Goal: Task Accomplishment & Management: Manage account settings

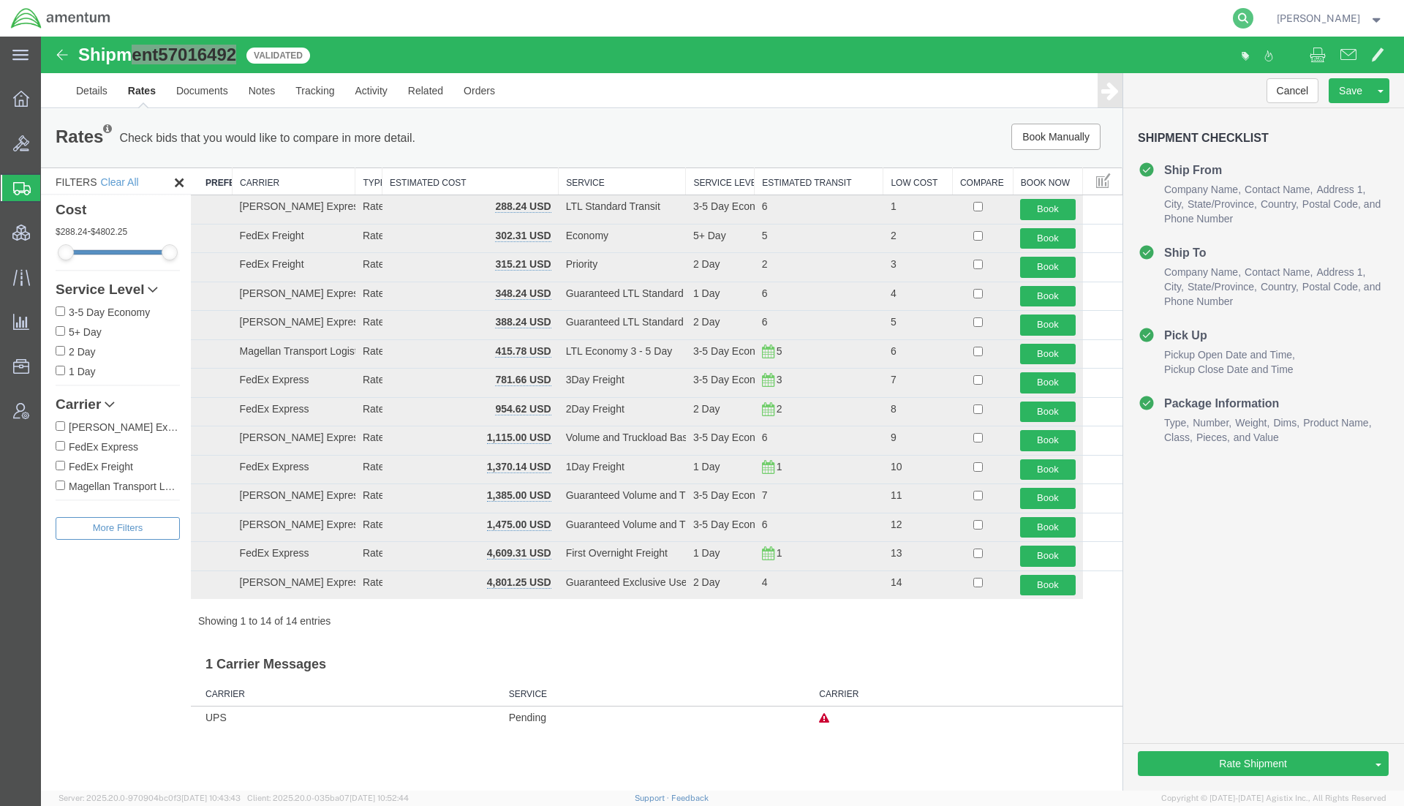
click at [1241, 18] on icon at bounding box center [1242, 18] width 20 height 20
click at [1086, 23] on input "search" at bounding box center [1010, 18] width 444 height 35
type input "57007914"
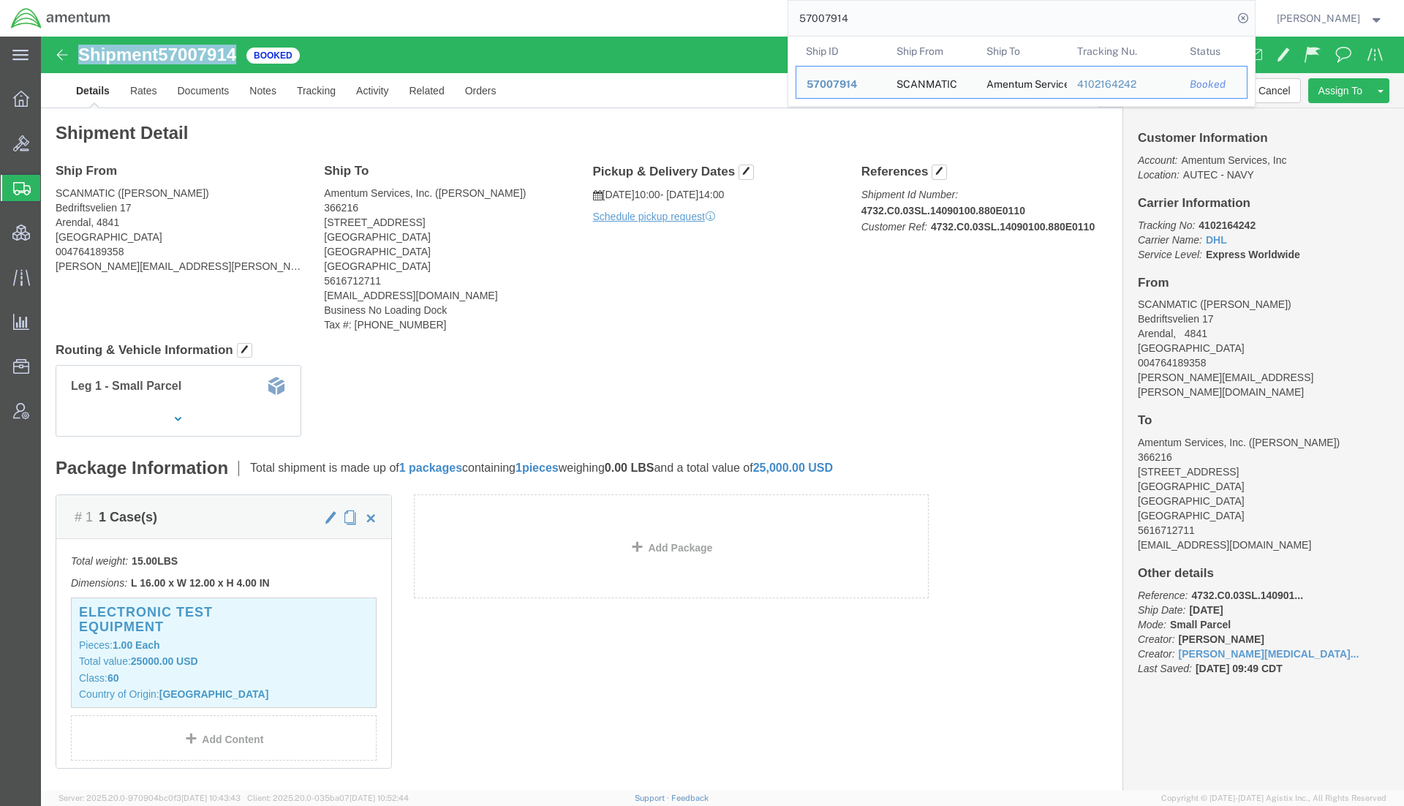
drag, startPoint x: 200, startPoint y: 19, endPoint x: 37, endPoint y: 19, distance: 163.0
click div "Shipment 57007914 Booked"
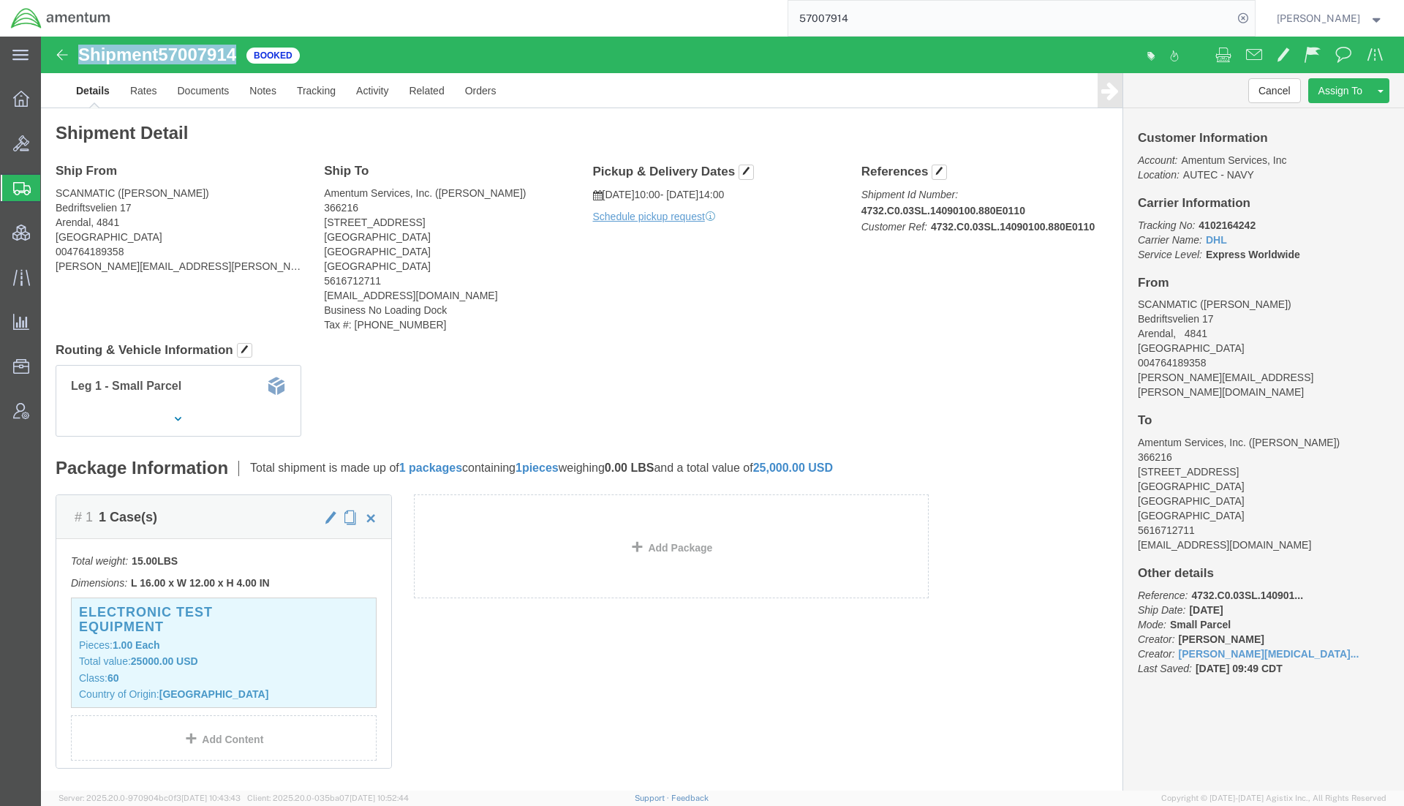
copy h1 "Shipment 57007914"
drag, startPoint x: 90, startPoint y: 192, endPoint x: 103, endPoint y: 192, distance: 13.2
click at [52, 192] on span "Shipments" at bounding box center [46, 187] width 12 height 29
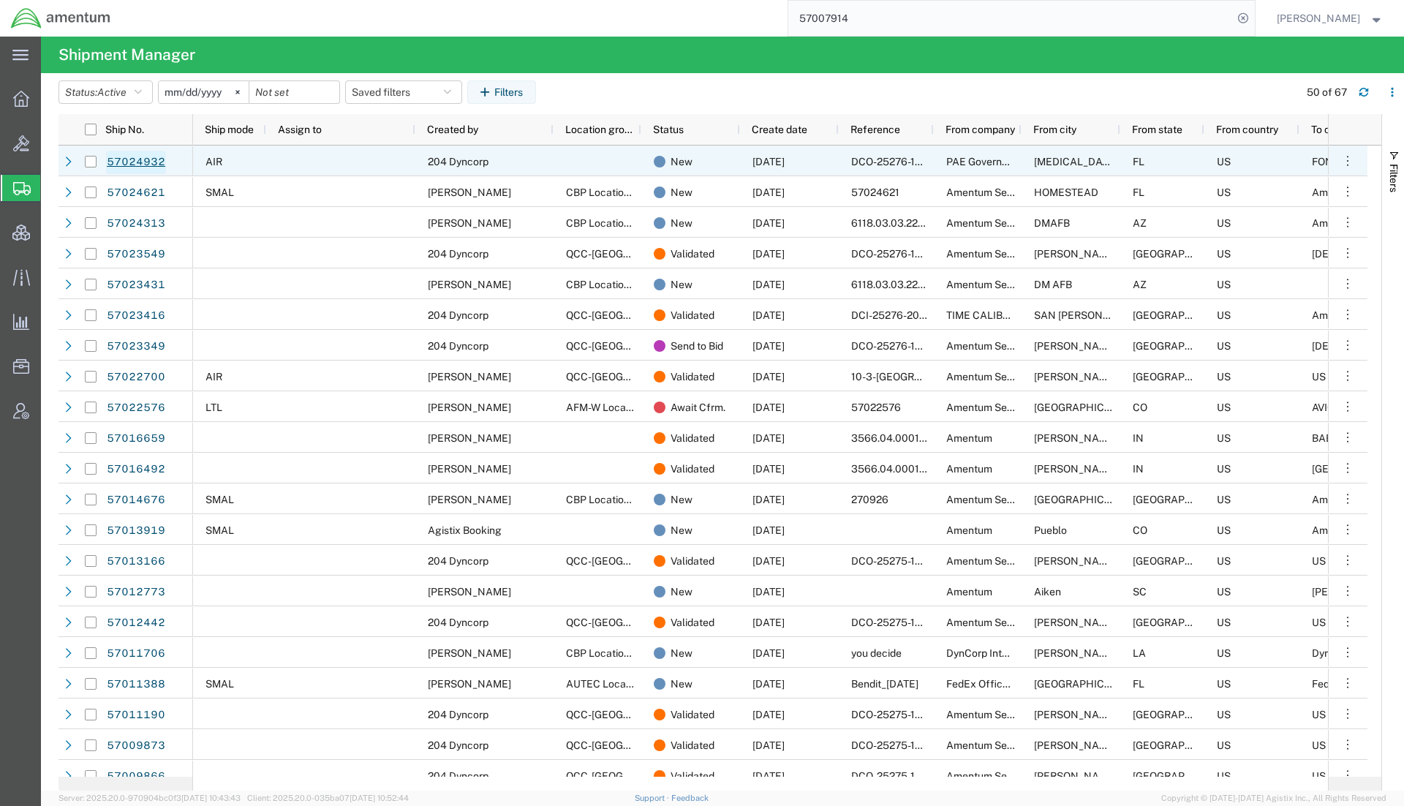
click at [148, 159] on link "57024932" at bounding box center [136, 162] width 60 height 23
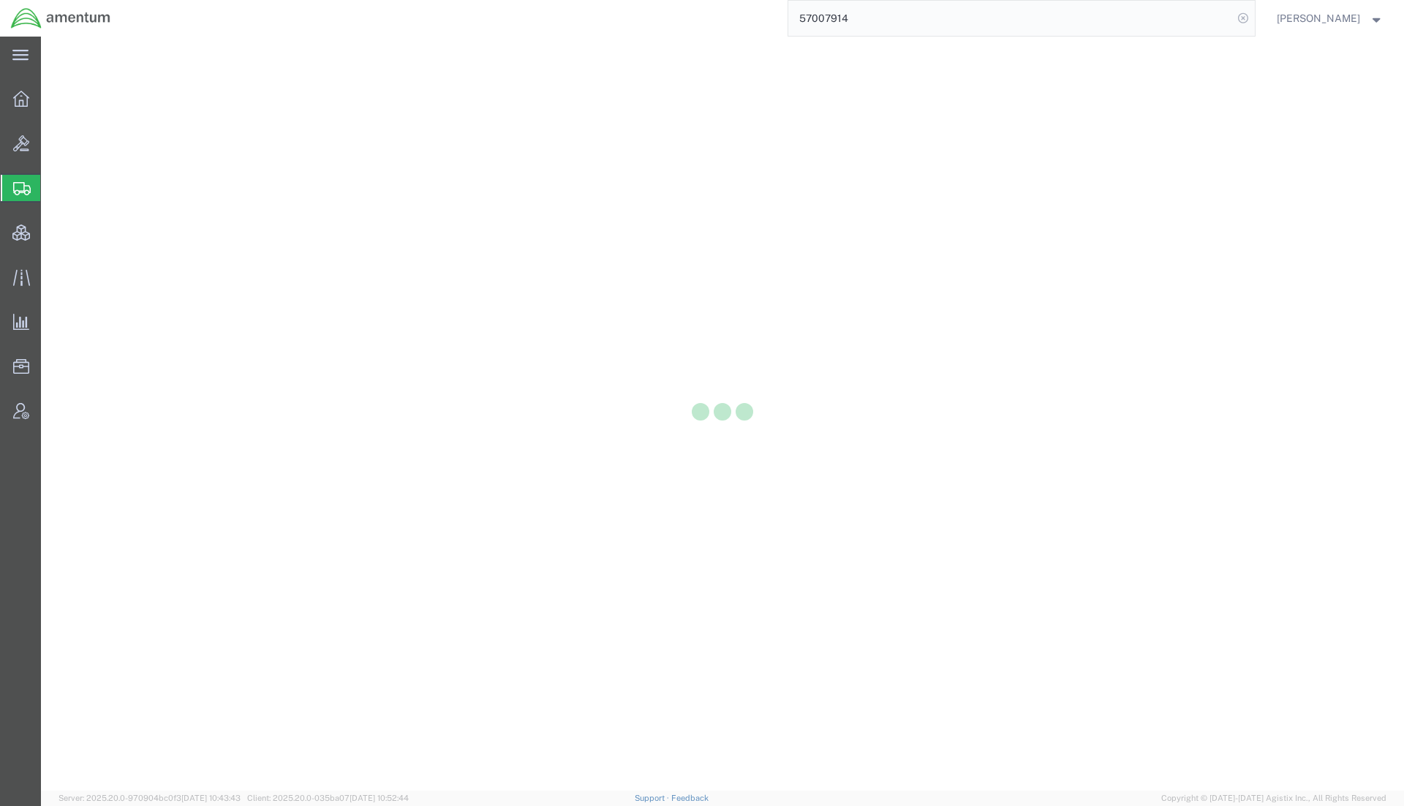
click at [1235, 23] on icon at bounding box center [1242, 18] width 20 height 20
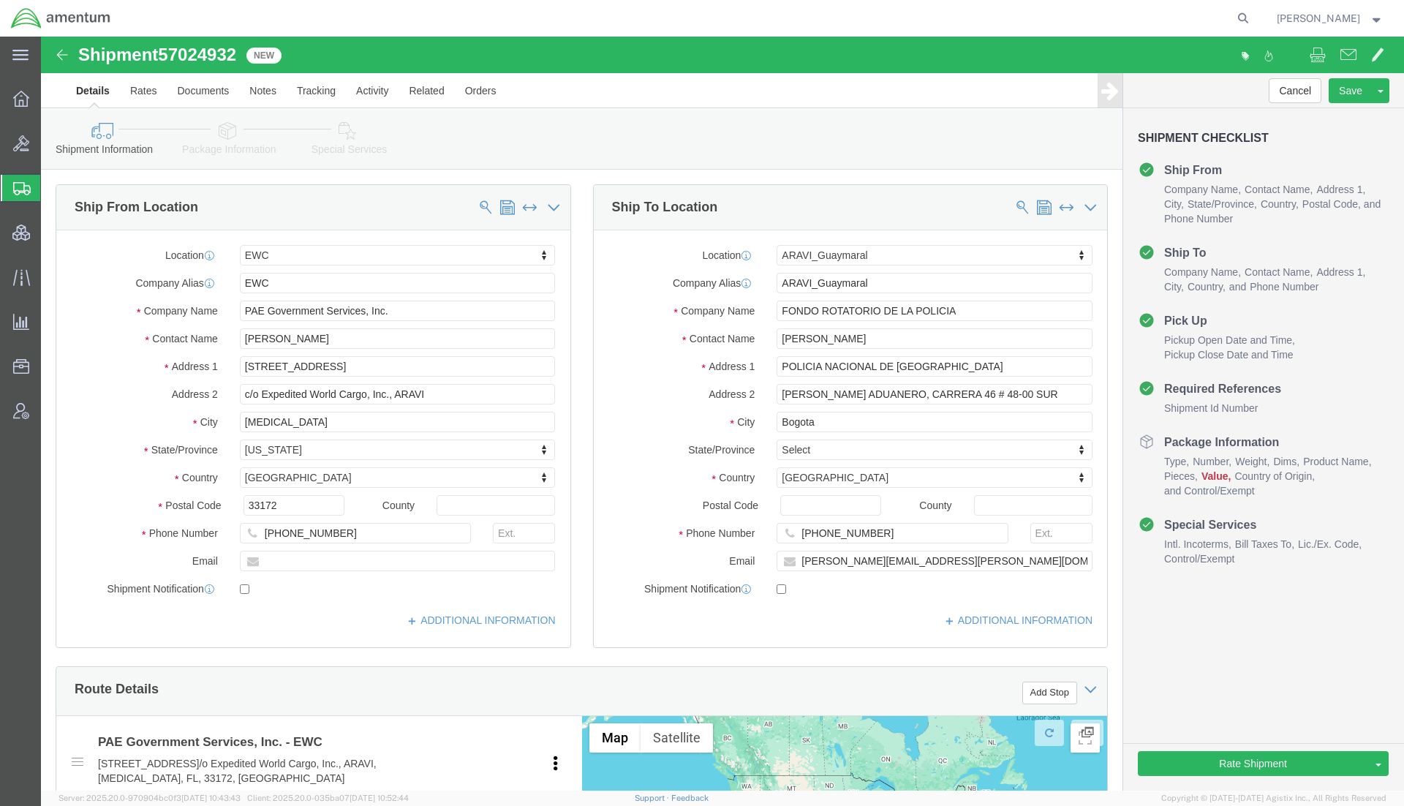
select select "60951"
select select "63333"
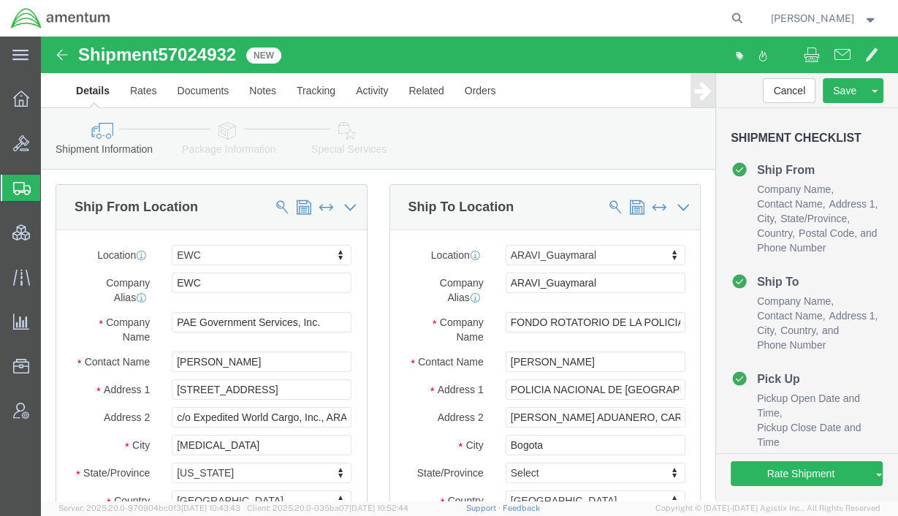
click at [52, 186] on span "Shipments" at bounding box center [46, 187] width 12 height 29
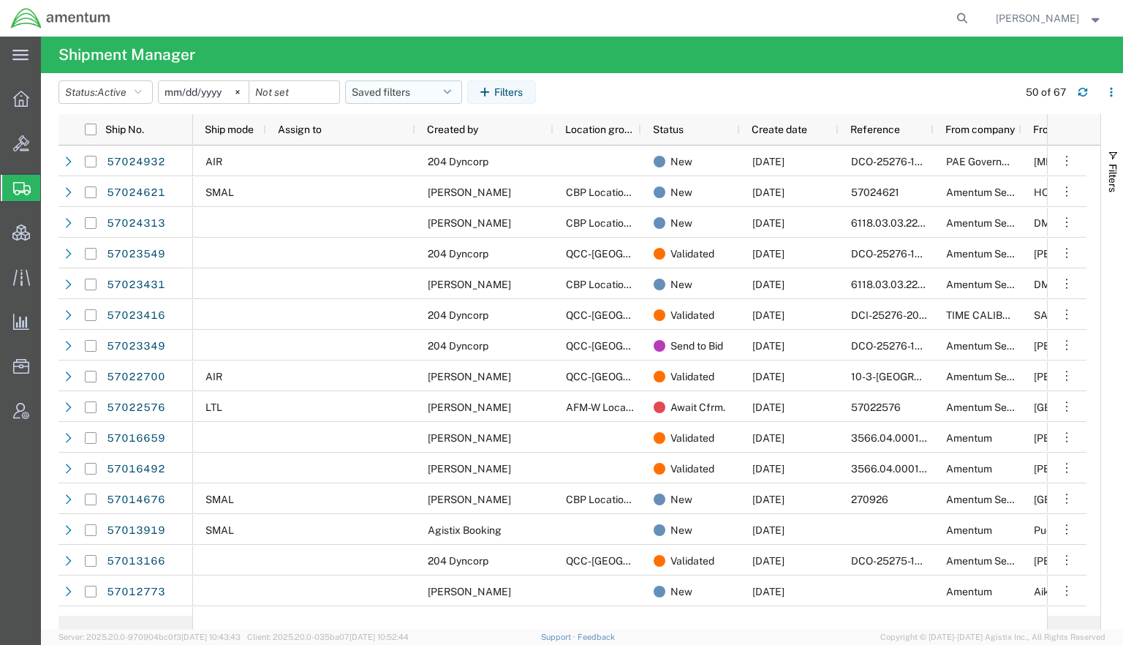
click at [372, 88] on button "Saved filters" at bounding box center [403, 91] width 117 height 23
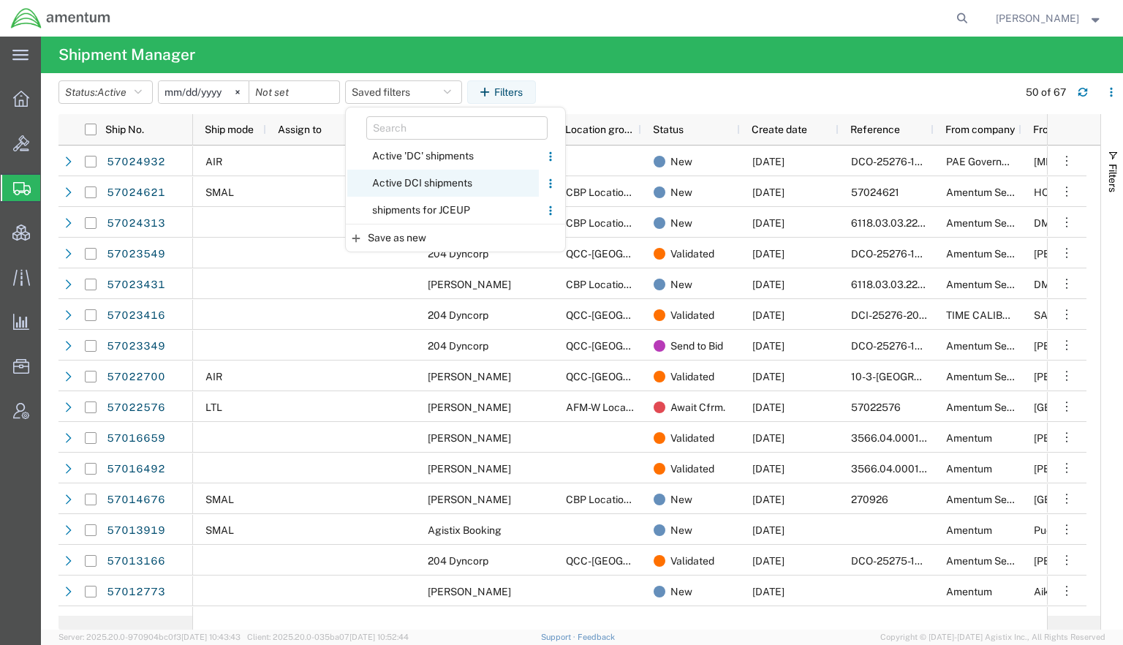
click at [413, 184] on span "Active DCI shipments" at bounding box center [443, 183] width 192 height 27
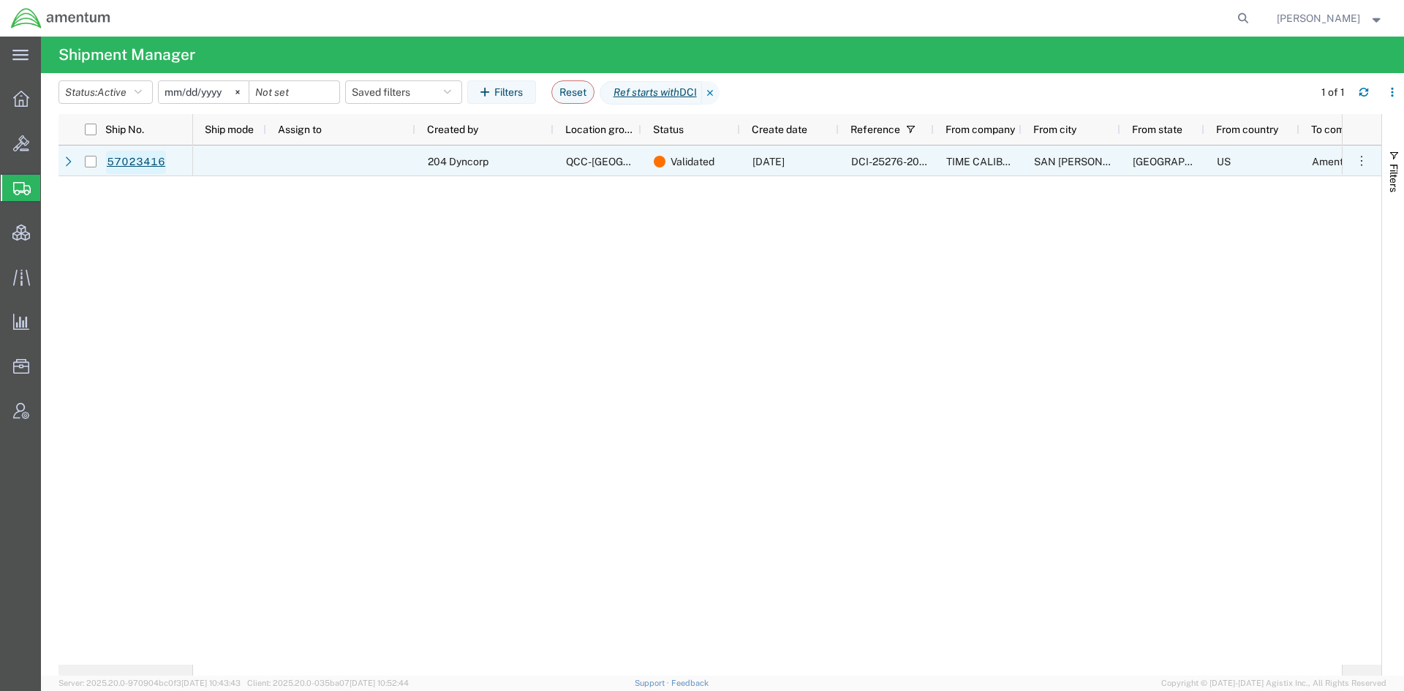
click at [110, 162] on link "57023416" at bounding box center [136, 162] width 60 height 23
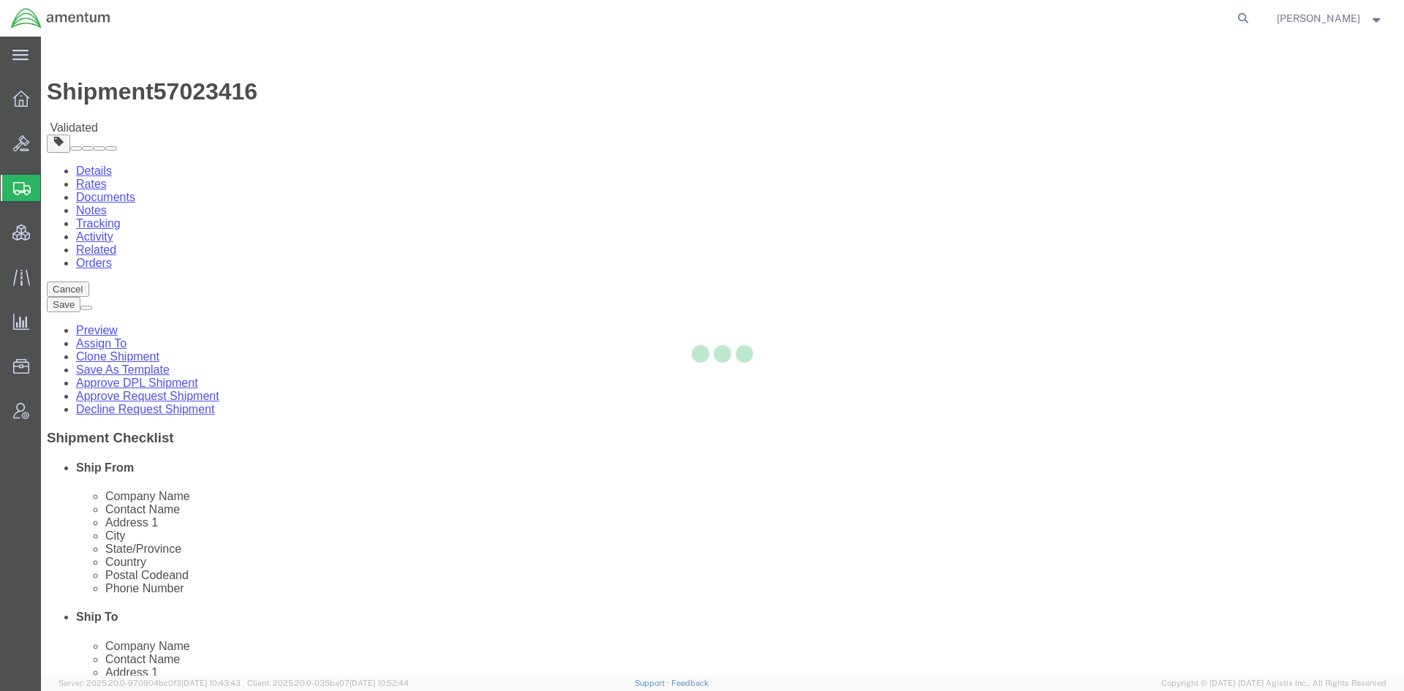
select select
select select "42668"
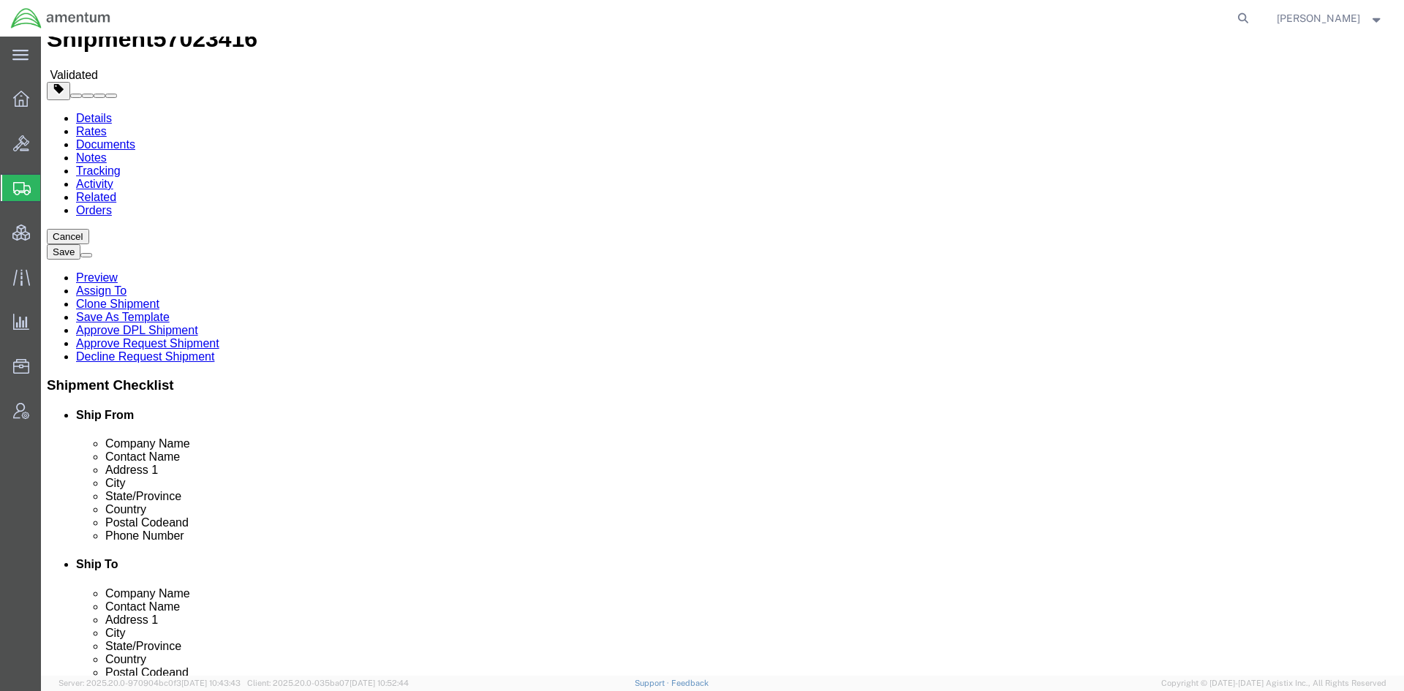
scroll to position [585, 0]
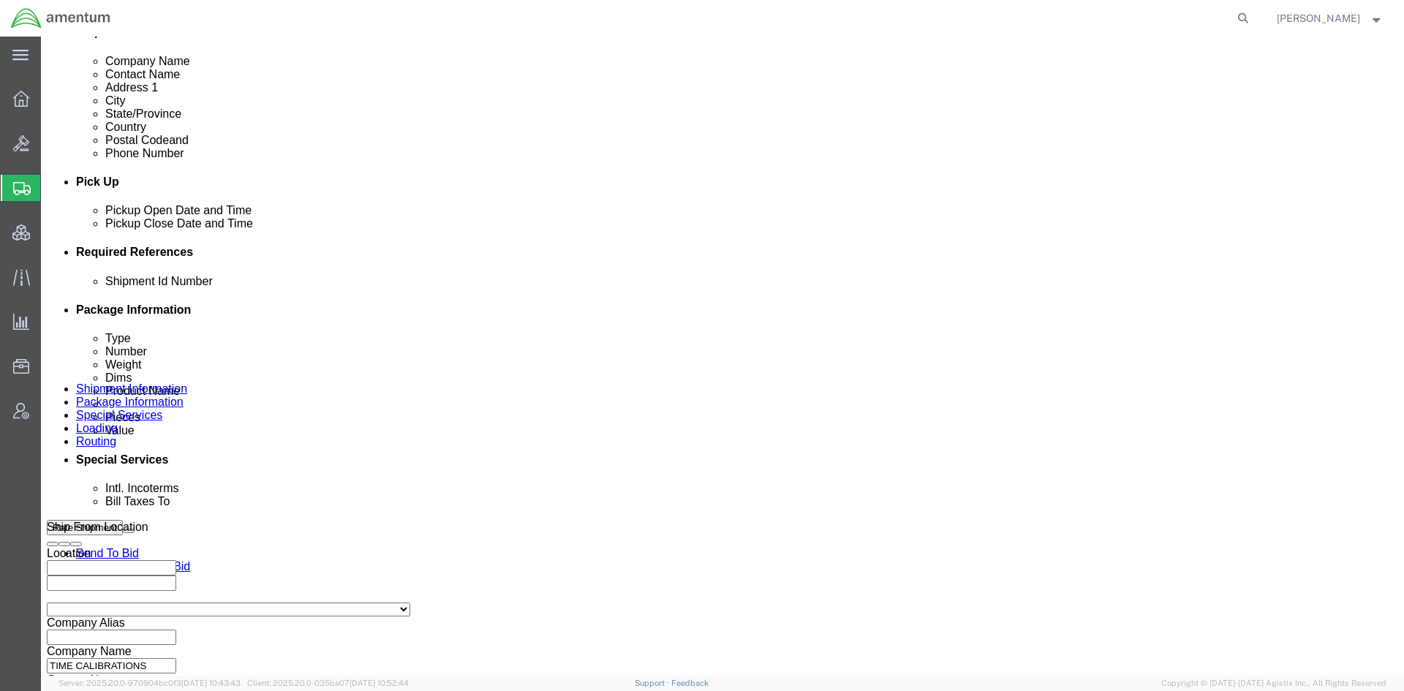
drag, startPoint x: 303, startPoint y: 561, endPoint x: 131, endPoint y: 557, distance: 172.6
click div "Select Account Type Activity ID Airline Appointment Number ASN Batch Request # …"
click div "Oct 15 2025 4:00 PM"
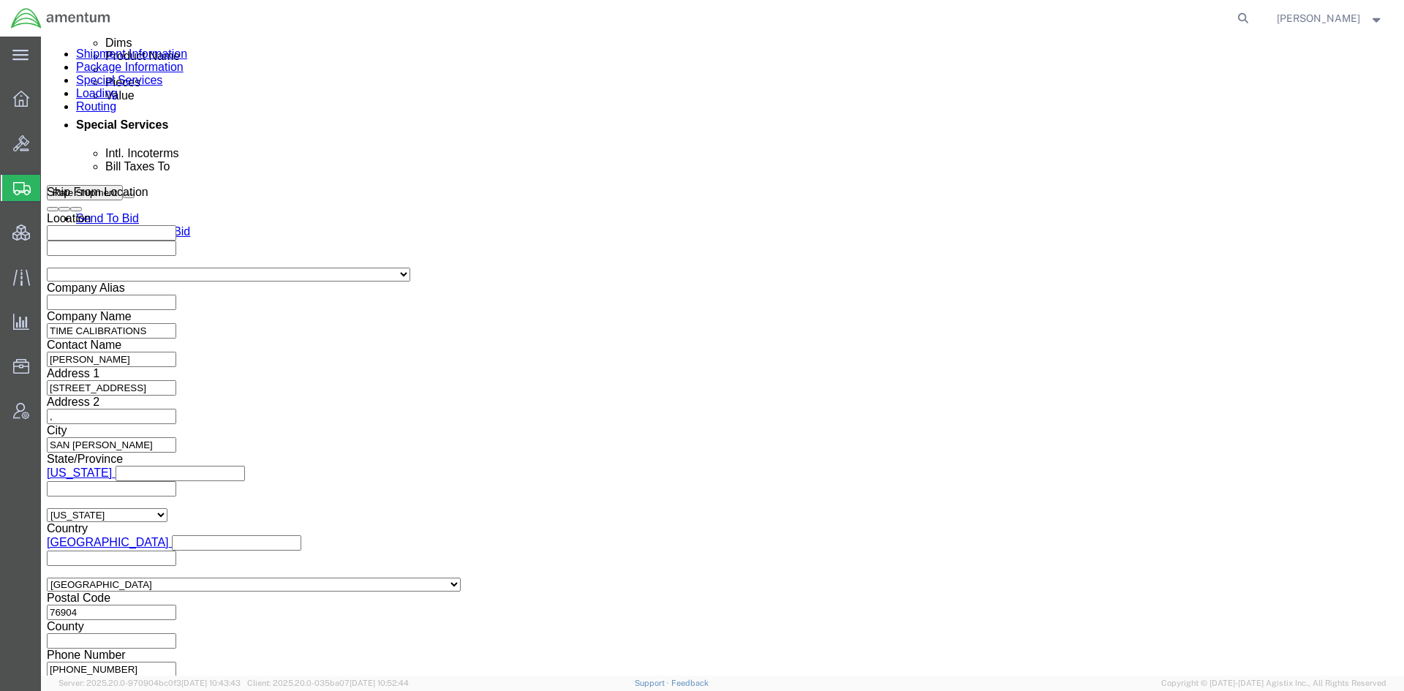
click button "Apply"
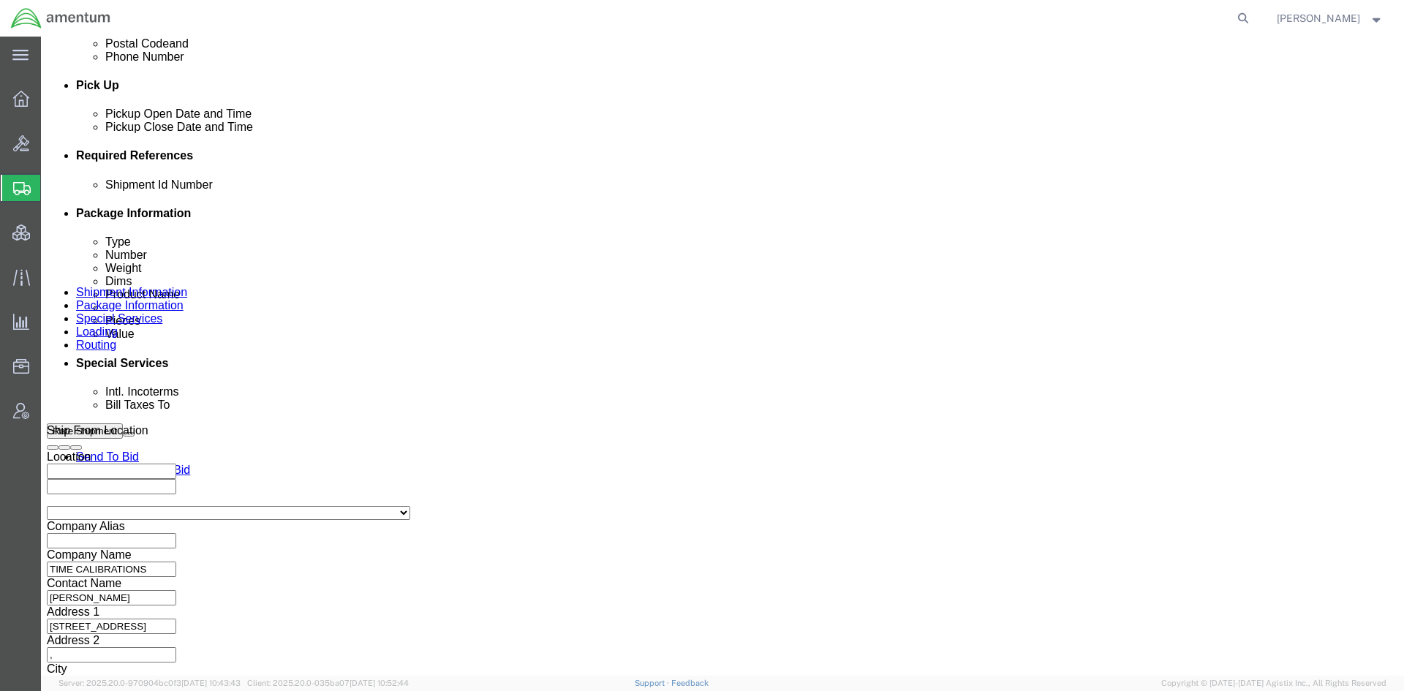
scroll to position [627, 0]
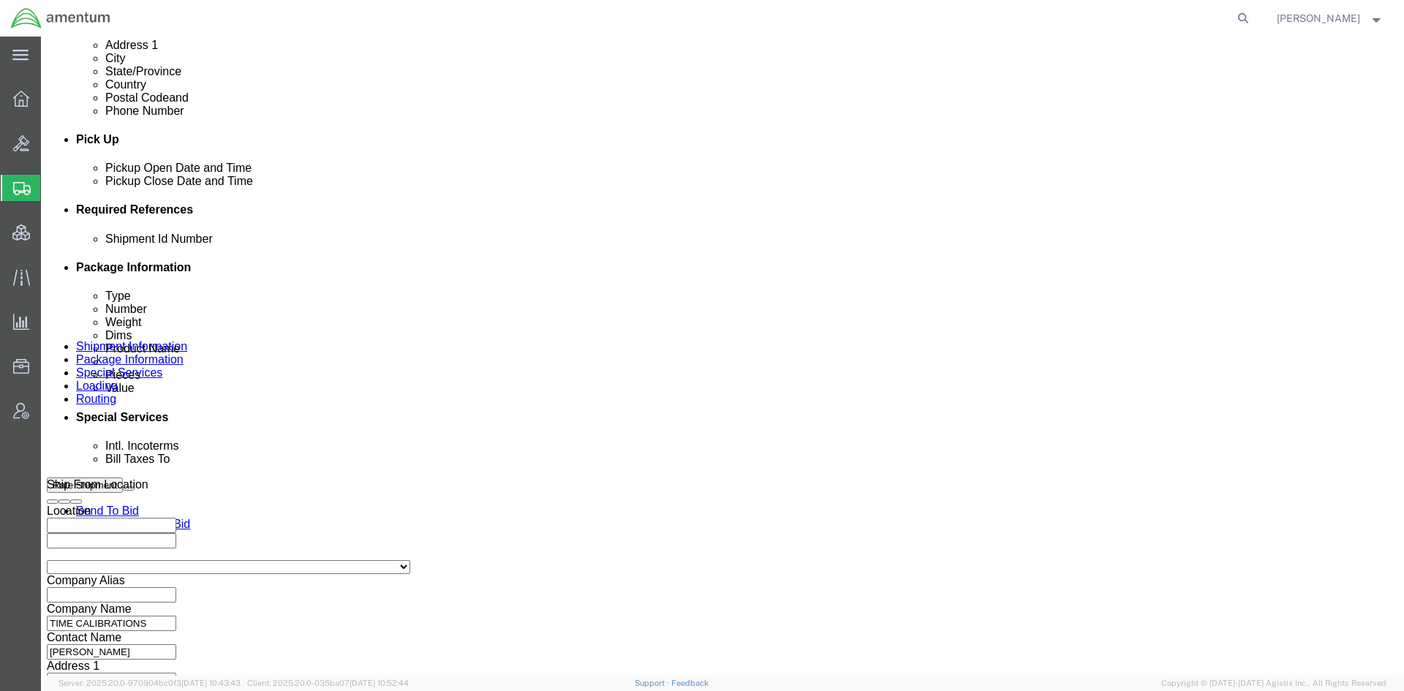
click button "Rate Shipment"
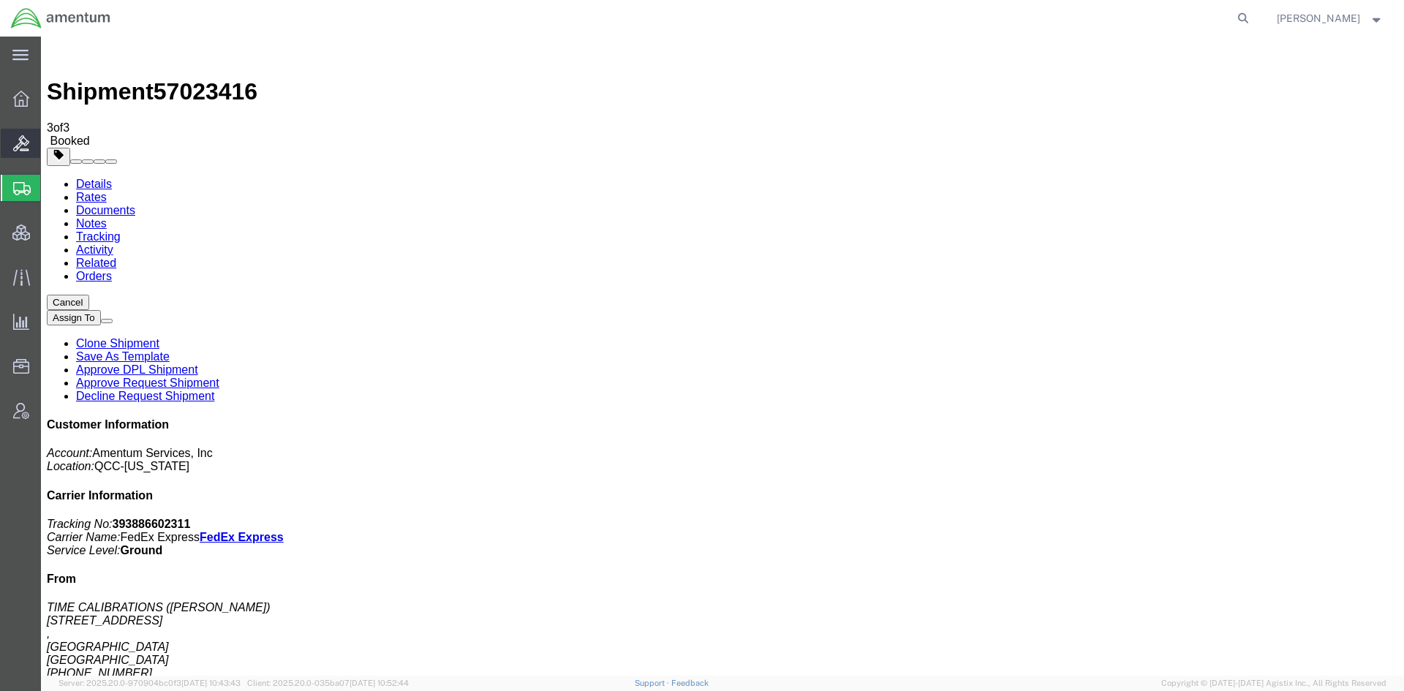
click at [50, 145] on span "Bids" at bounding box center [45, 143] width 10 height 29
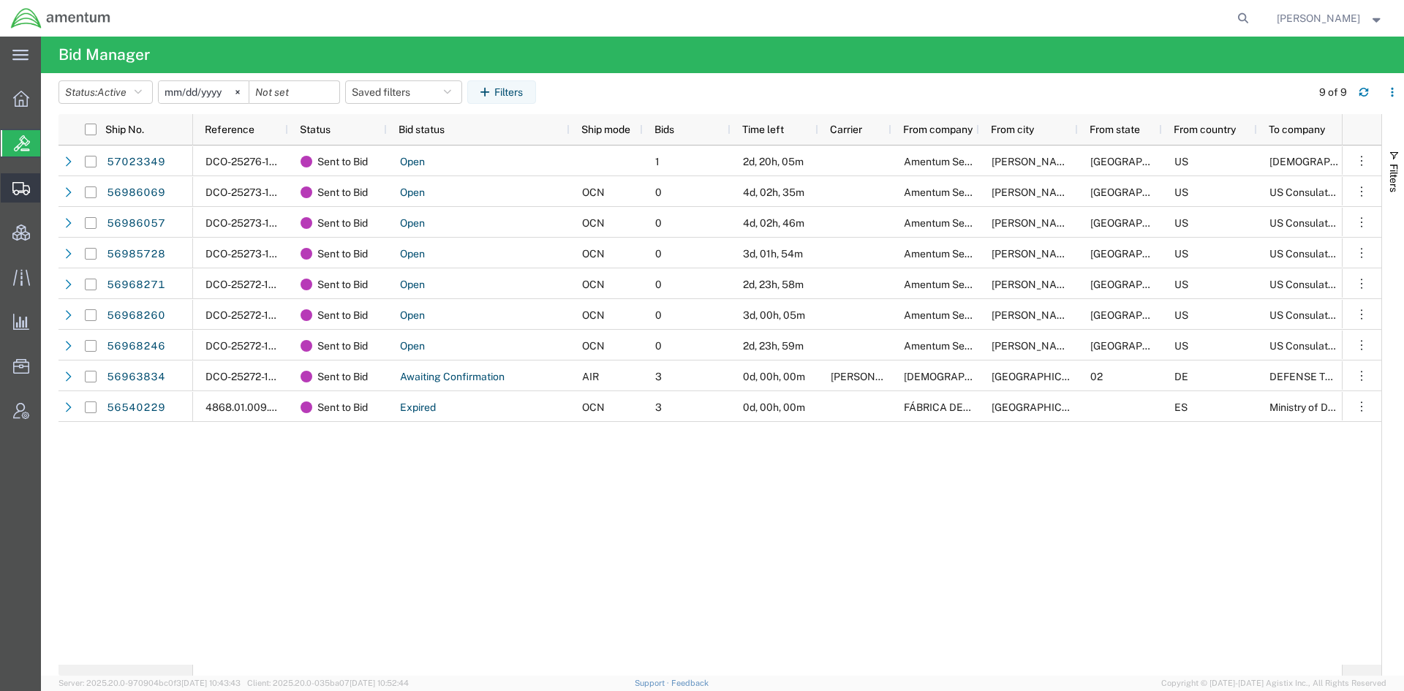
click at [50, 195] on span "Shipments" at bounding box center [45, 187] width 10 height 29
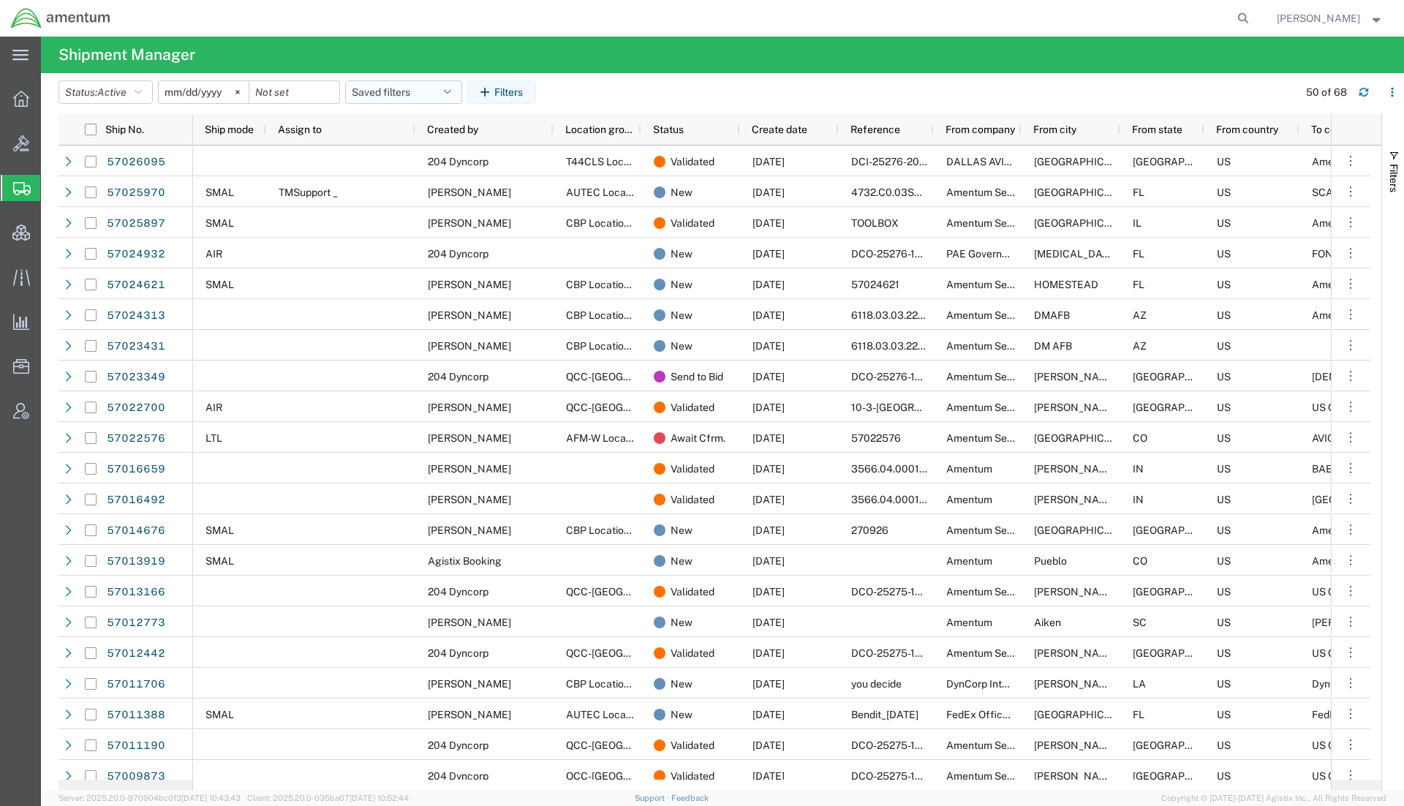
click at [446, 97] on button "Saved filters" at bounding box center [403, 91] width 117 height 23
click at [425, 178] on span "Active DCI shipments" at bounding box center [443, 183] width 192 height 27
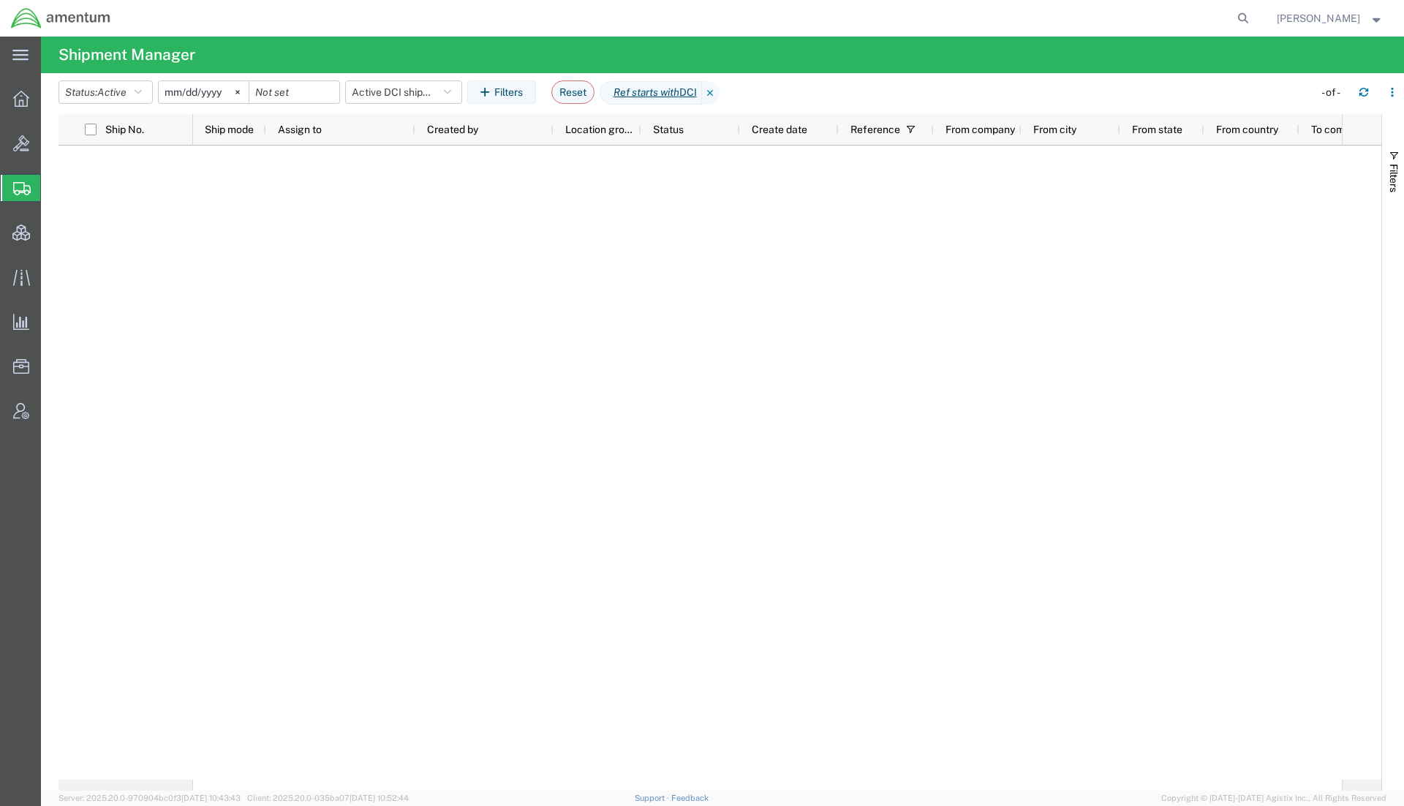
click at [514, 240] on div at bounding box center [767, 462] width 1148 height 634
click at [1241, 20] on icon at bounding box center [1242, 18] width 20 height 20
paste input "393886841244"
click at [1235, 20] on icon at bounding box center [1242, 18] width 20 height 20
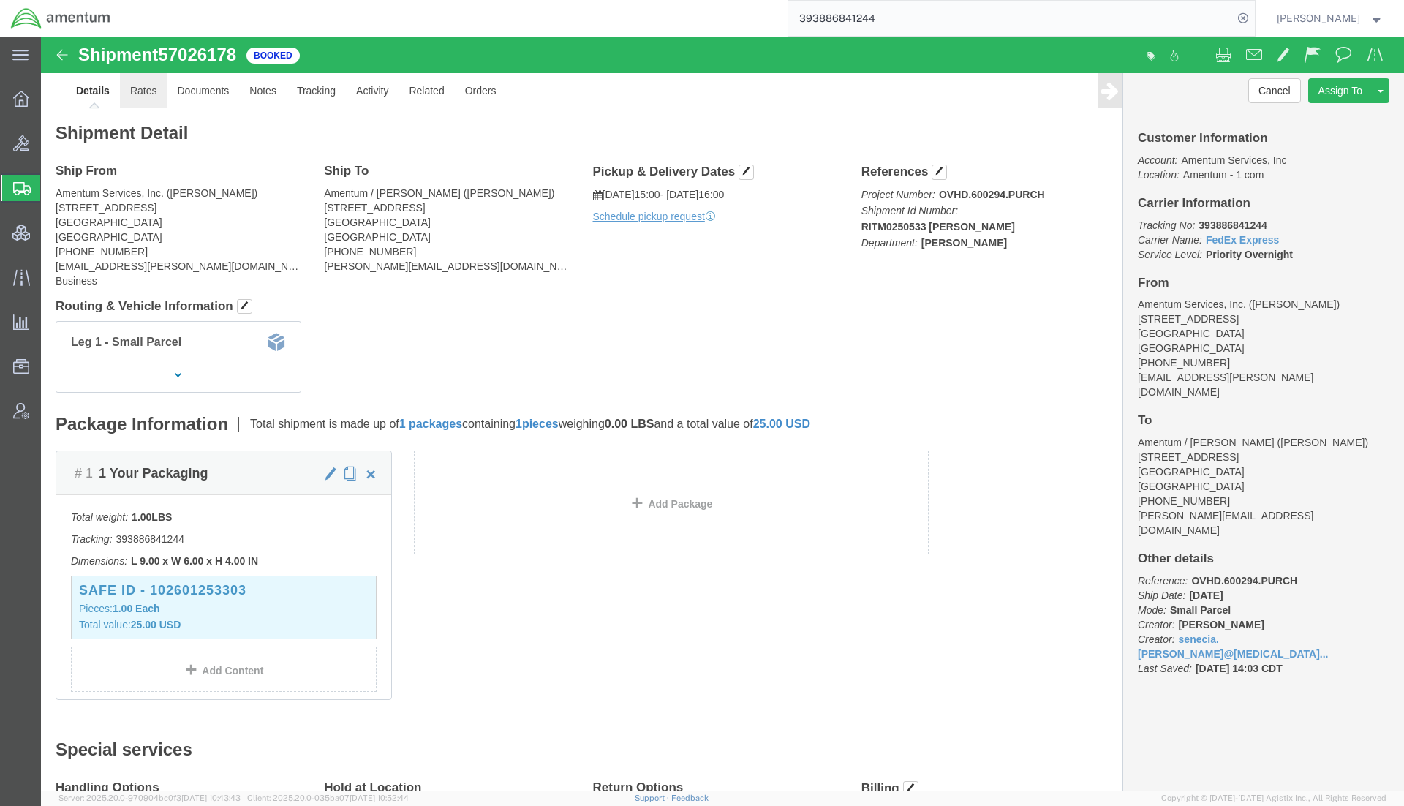
drag, startPoint x: 113, startPoint y: 58, endPoint x: 124, endPoint y: 63, distance: 11.8
click link "Rates"
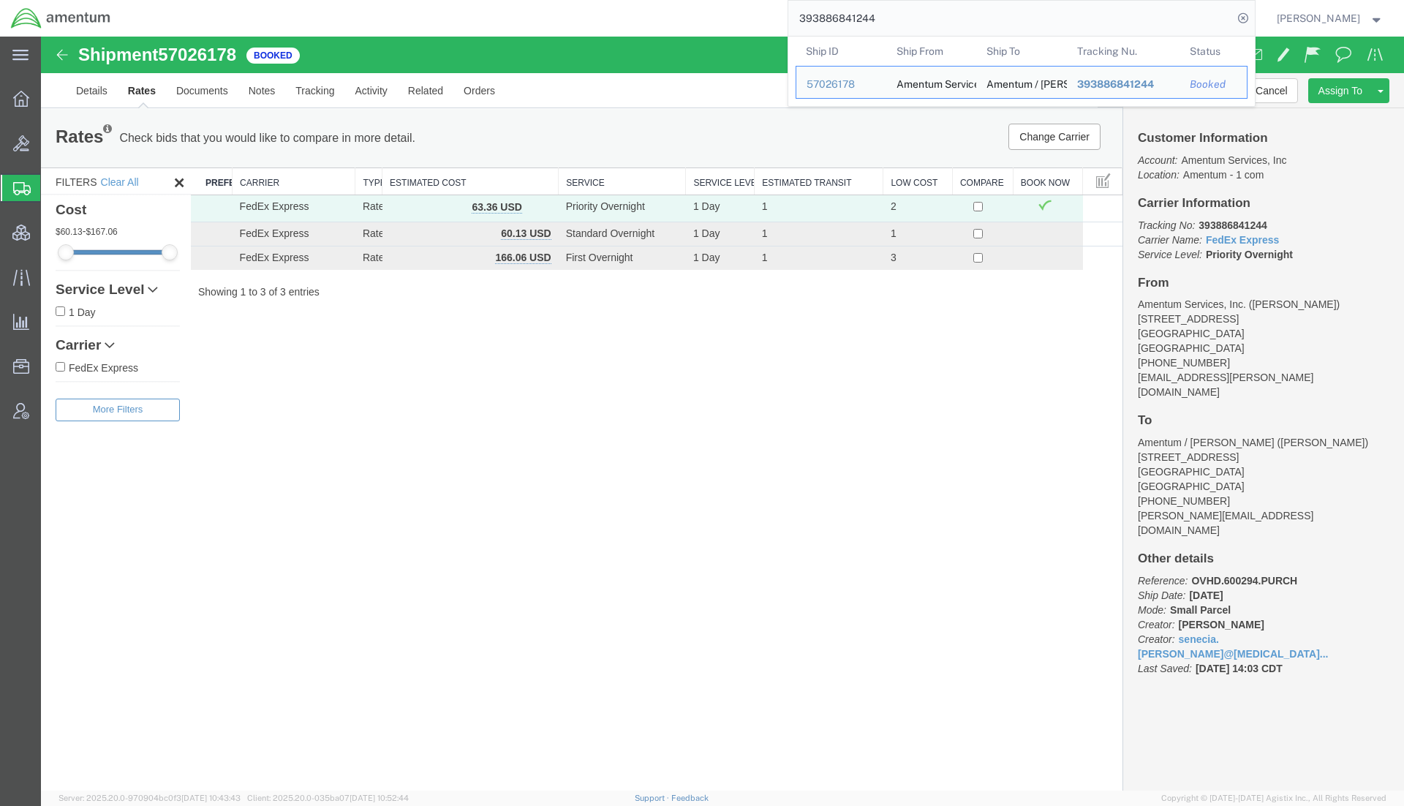
drag, startPoint x: 991, startPoint y: 15, endPoint x: 614, endPoint y: 4, distance: 376.6
click at [614, 4] on div "393886841244 Ship ID Ship From Ship To Tracking Nu. Status Ship ID 57026178 Shi…" at bounding box center [687, 18] width 1133 height 37
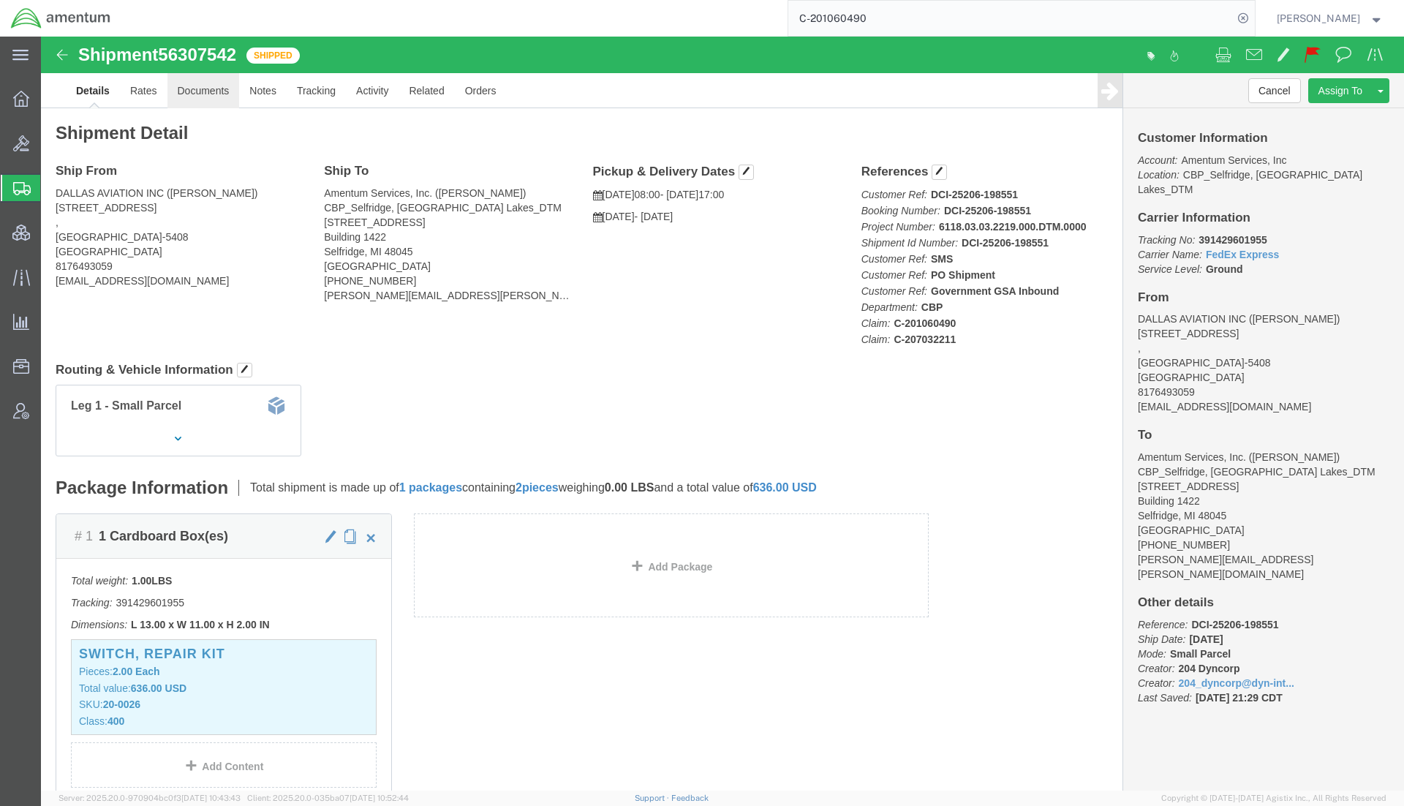
drag, startPoint x: 151, startPoint y: 53, endPoint x: 161, endPoint y: 52, distance: 9.5
click link "Documents"
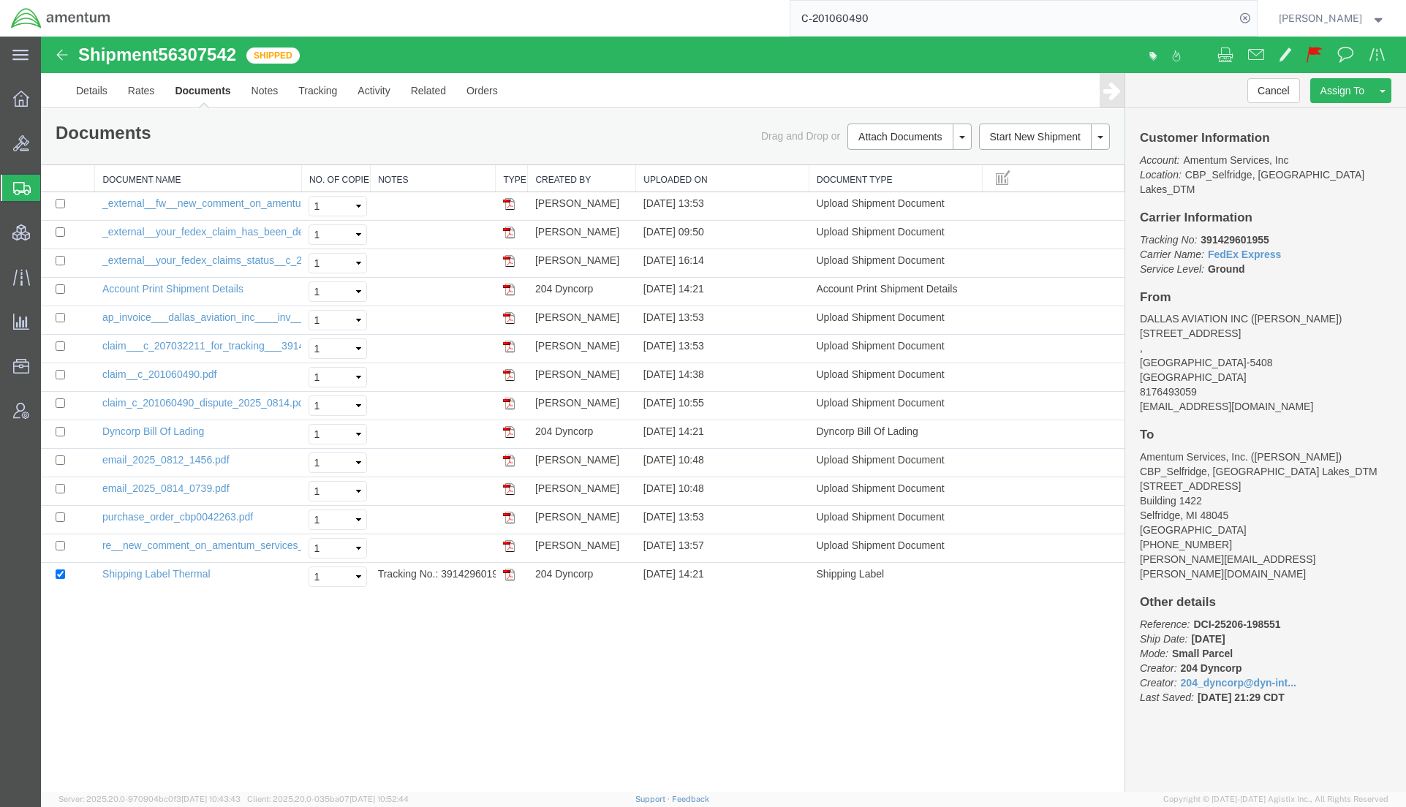
click at [52, 185] on span "Shipments" at bounding box center [46, 187] width 12 height 29
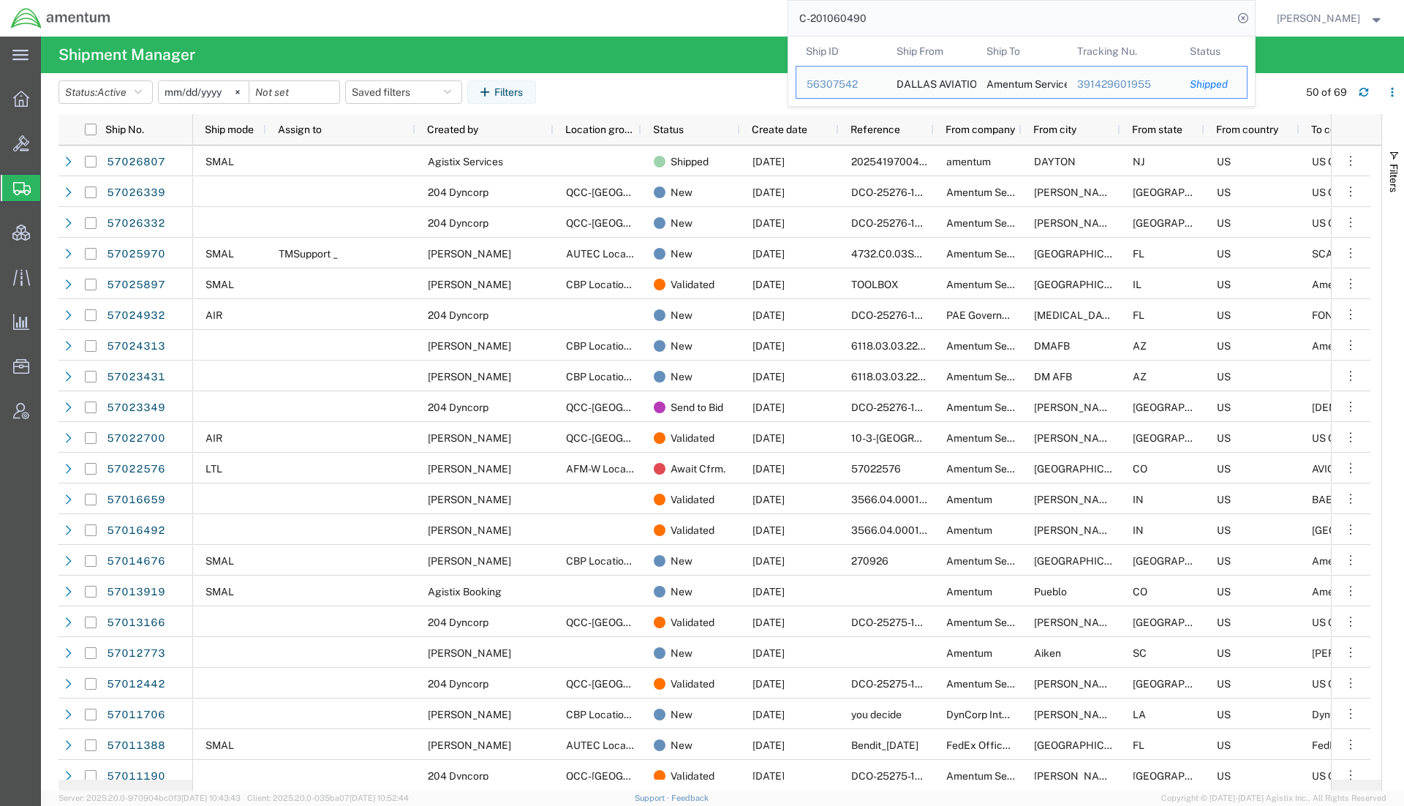
drag, startPoint x: 882, startPoint y: 31, endPoint x: 748, endPoint y: 28, distance: 134.6
click at [746, 30] on div "C-201060490 Ship ID Ship From Ship To Tracking Nu. Status Ship ID 56307542 Ship…" at bounding box center [687, 18] width 1133 height 37
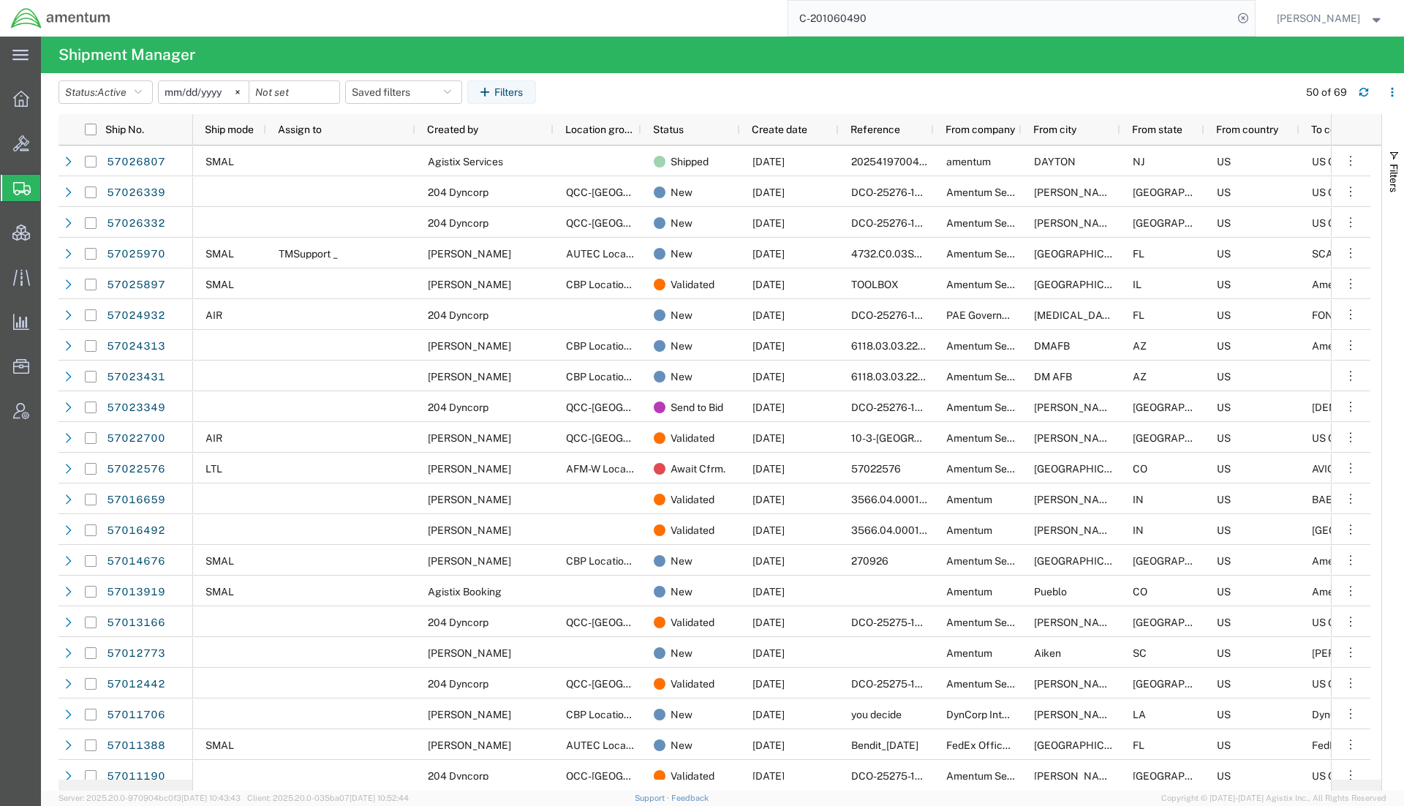
paste input "56986497"
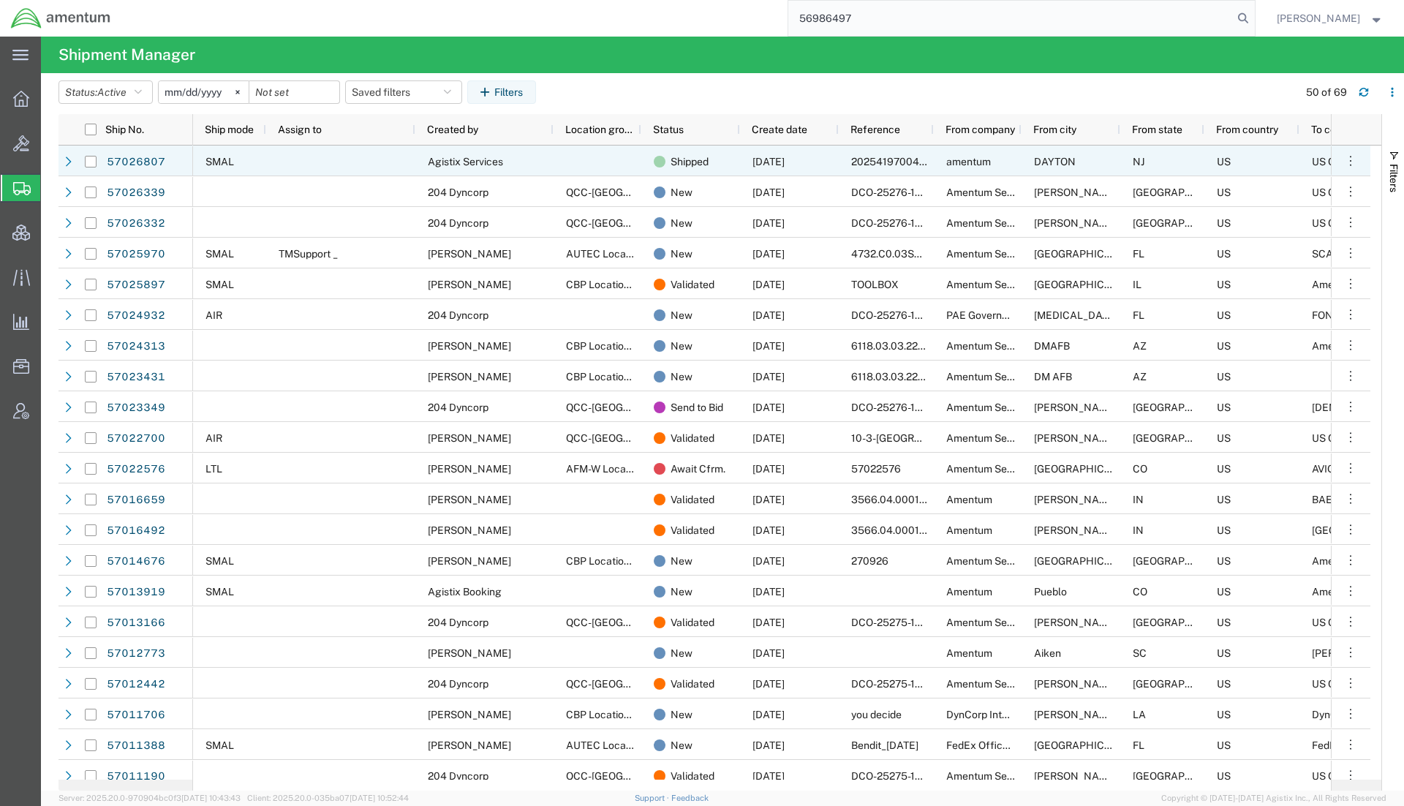
type input "56986497"
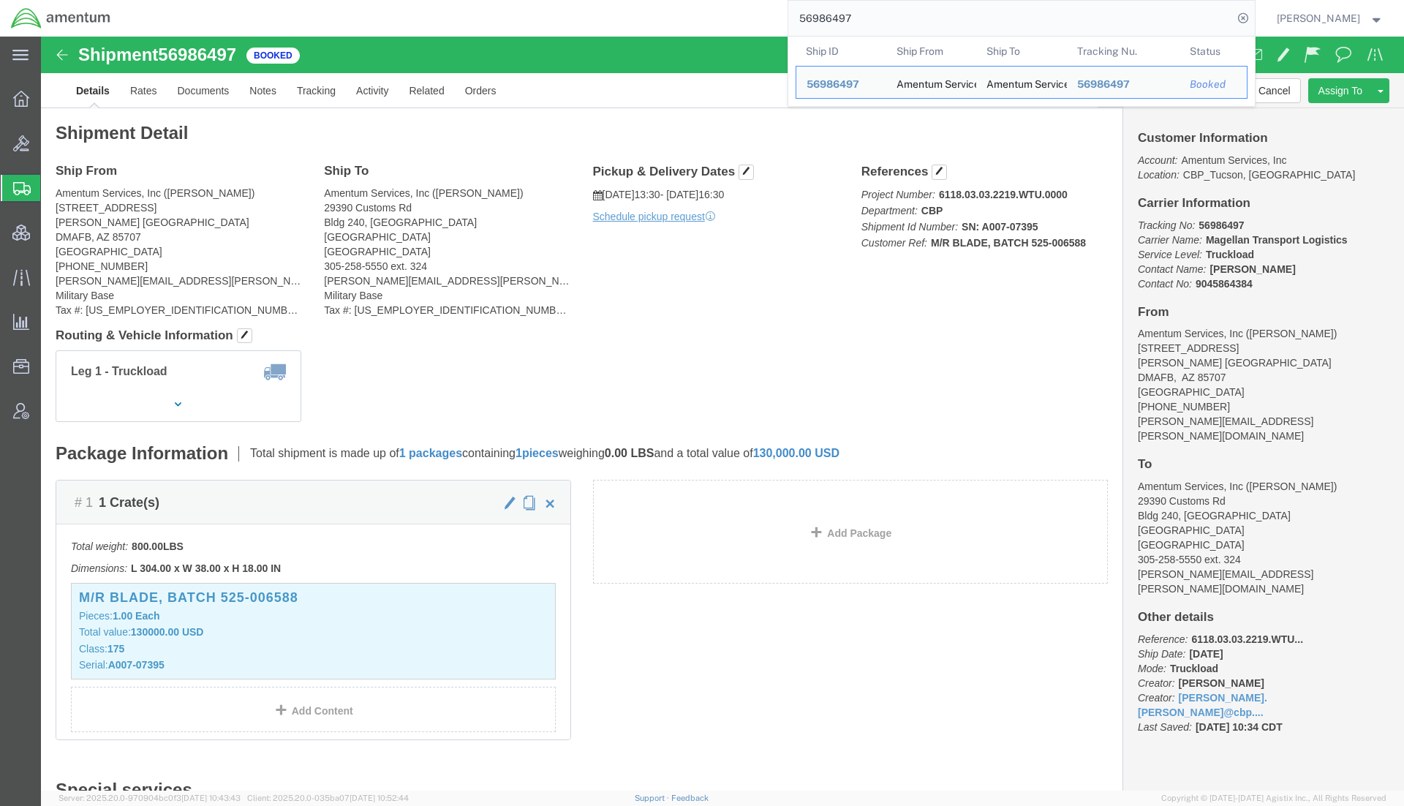
click at [52, 188] on span "Shipments" at bounding box center [46, 187] width 12 height 29
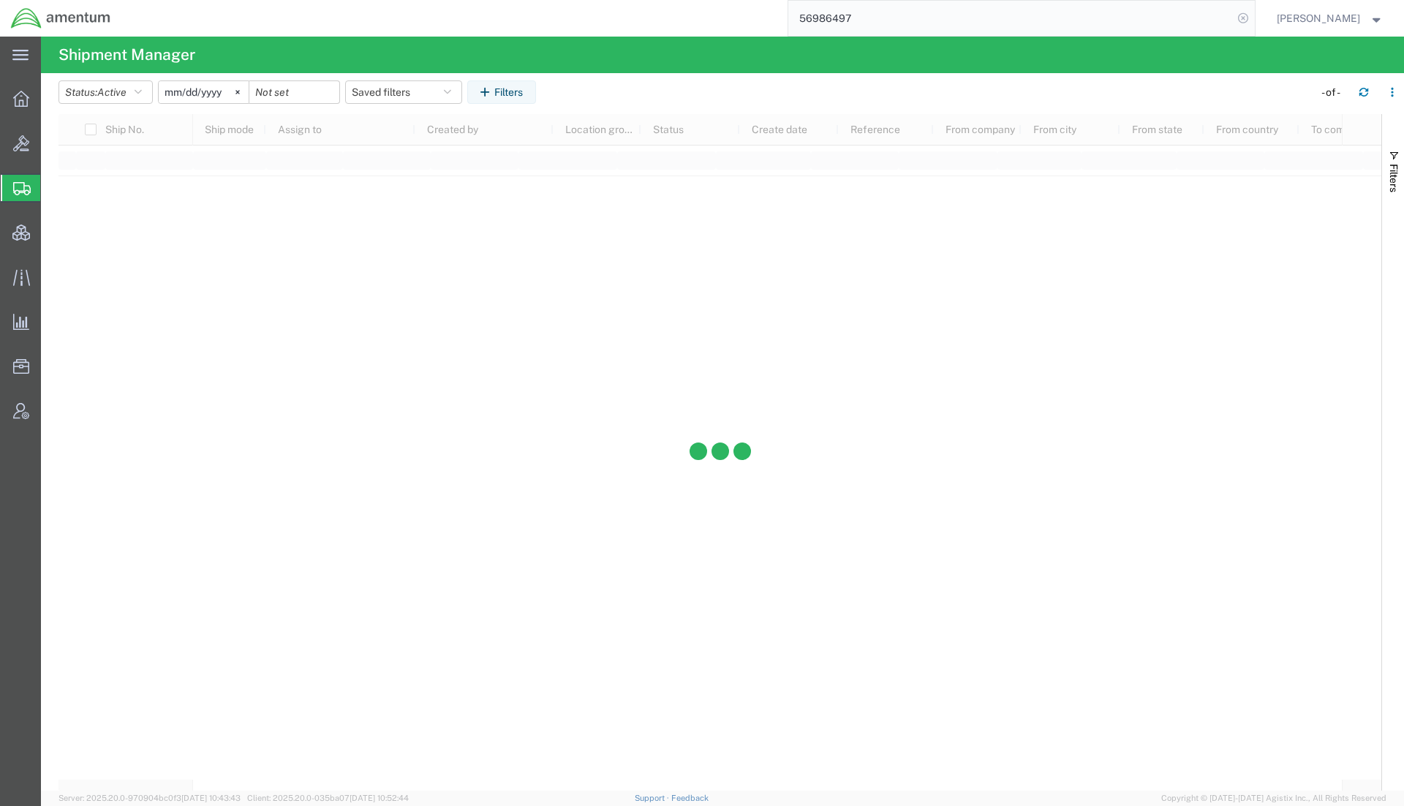
click at [1240, 20] on icon at bounding box center [1242, 18] width 20 height 20
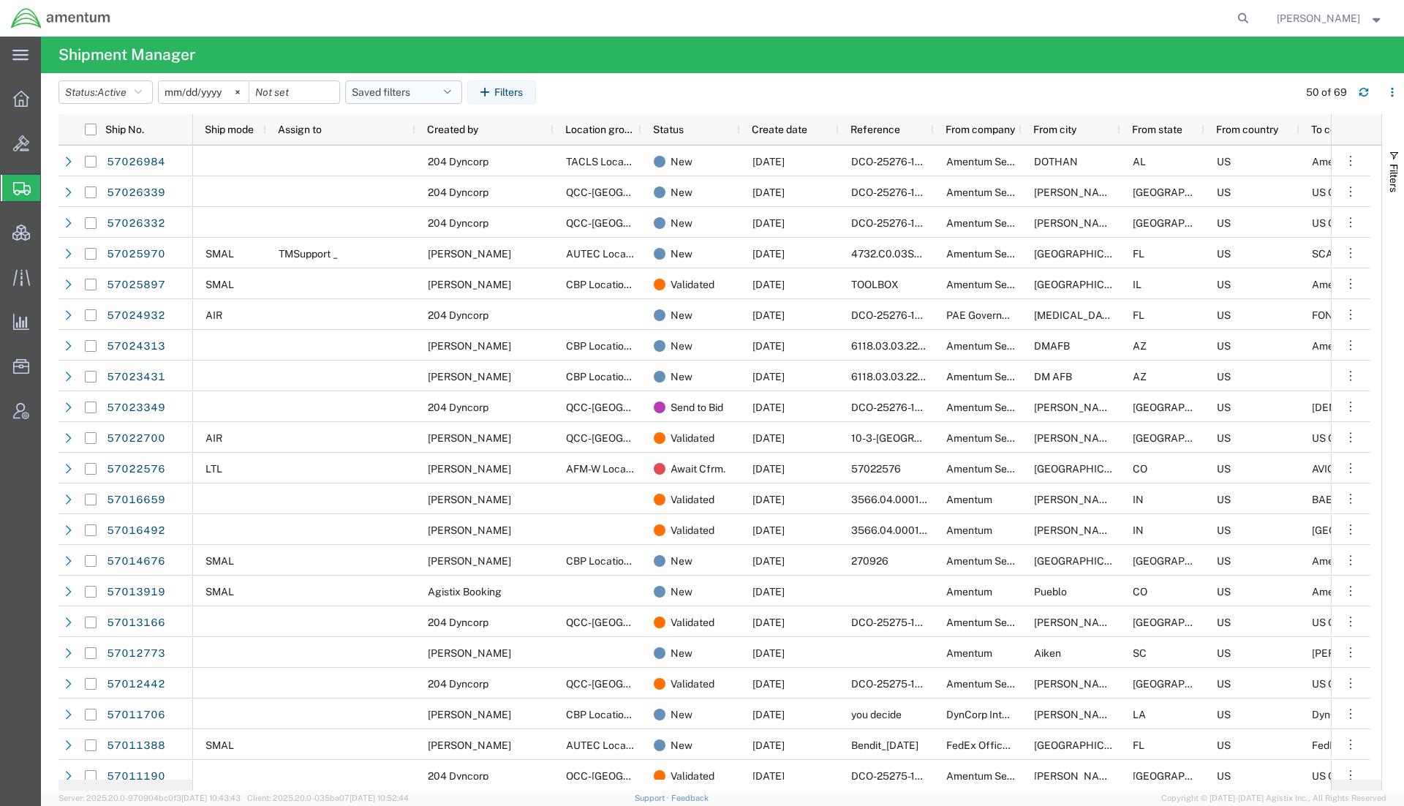
click at [389, 82] on button "Saved filters" at bounding box center [403, 91] width 117 height 23
click at [476, 183] on span "Active DCI shipments" at bounding box center [443, 183] width 192 height 27
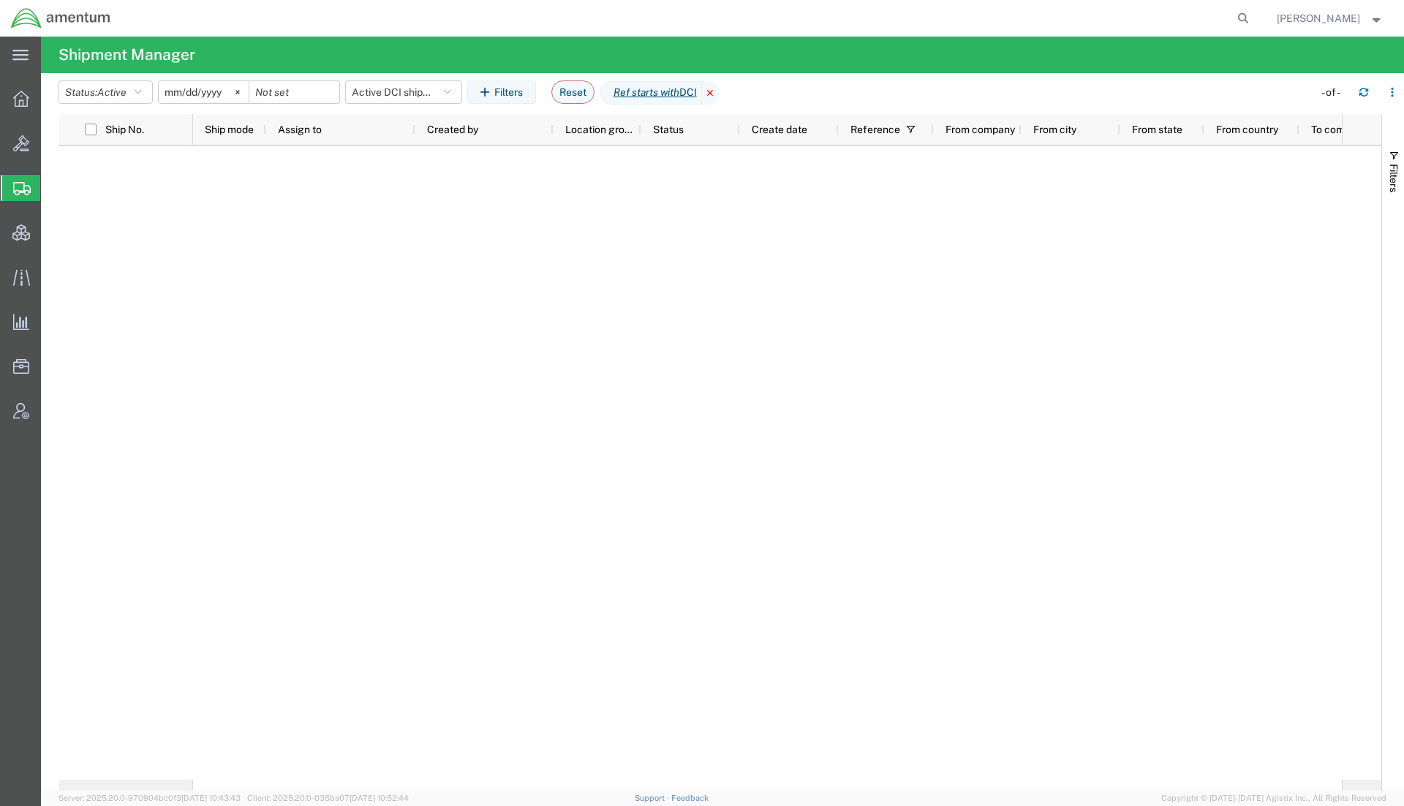
click at [719, 88] on icon at bounding box center [711, 92] width 18 height 23
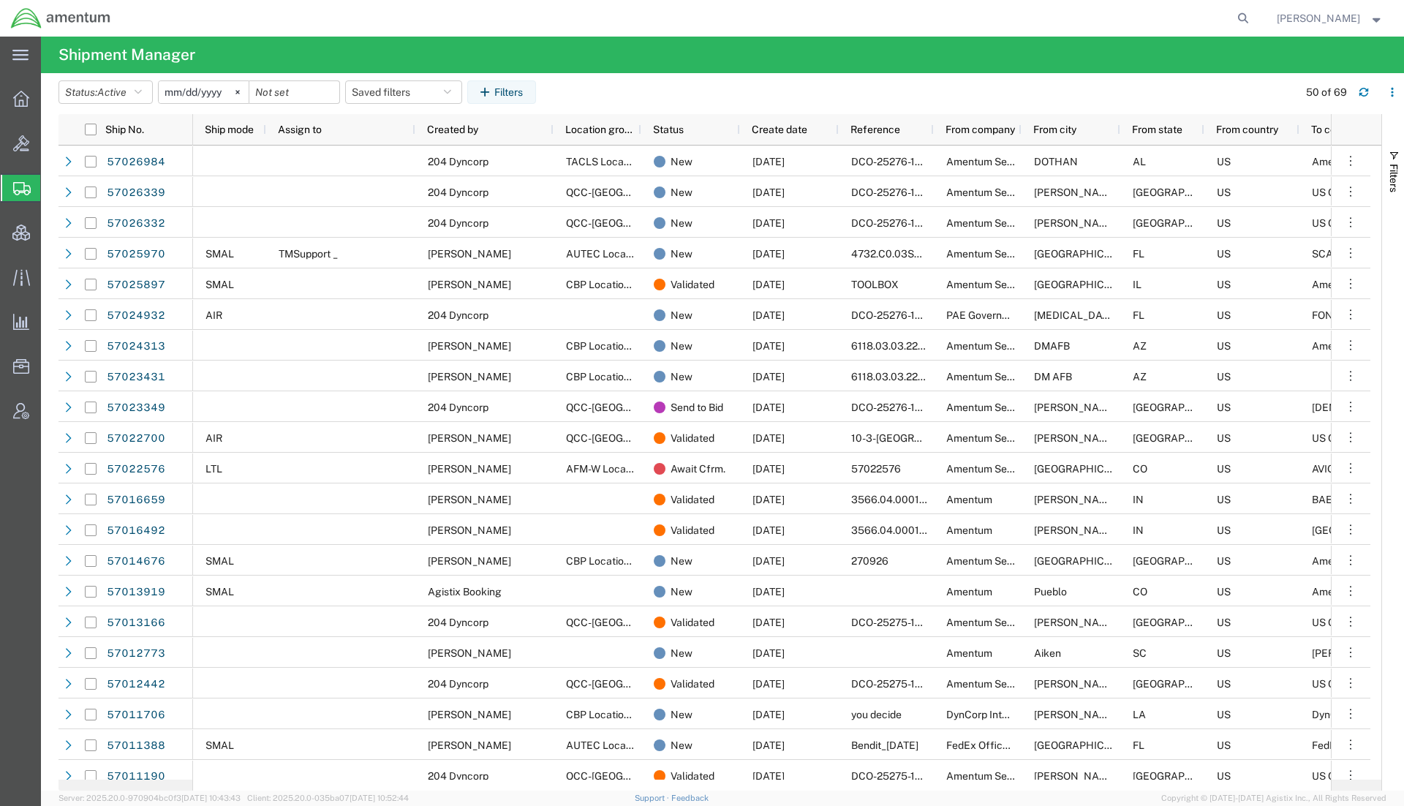
click at [1371, 22] on span "[PERSON_NAME]" at bounding box center [1329, 18] width 107 height 16
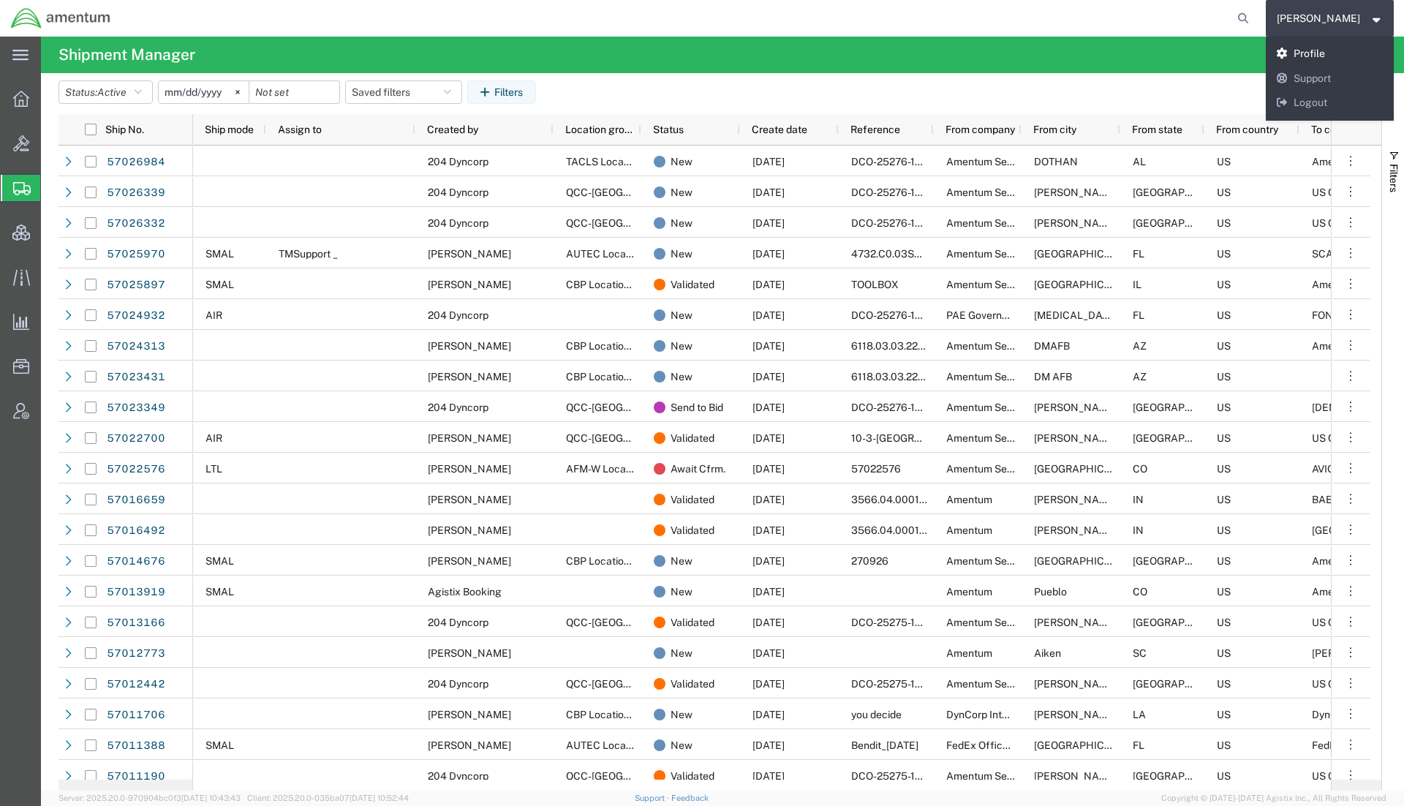
click at [1353, 48] on link "Profile" at bounding box center [1329, 54] width 129 height 25
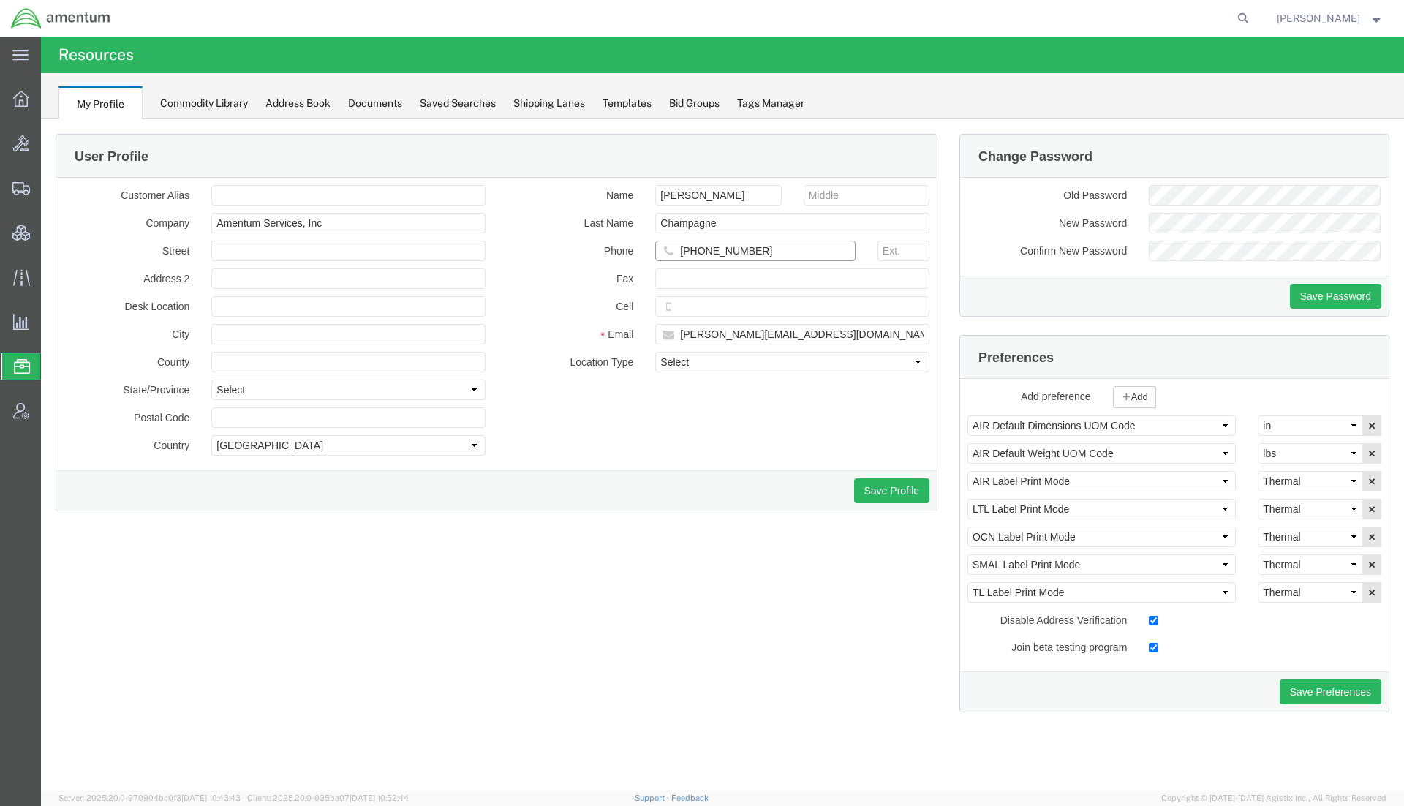
drag, startPoint x: 702, startPoint y: 257, endPoint x: 1073, endPoint y: 260, distance: 371.4
click at [1073, 260] on div "User Profile Customer Alias Company Amentum Services, Inc Street Address 2 Desk…" at bounding box center [722, 432] width 1355 height 596
paste input "225-442-8990"
type input "+1-225-442-8990"
click at [912, 492] on button "Save Profile" at bounding box center [891, 490] width 75 height 25
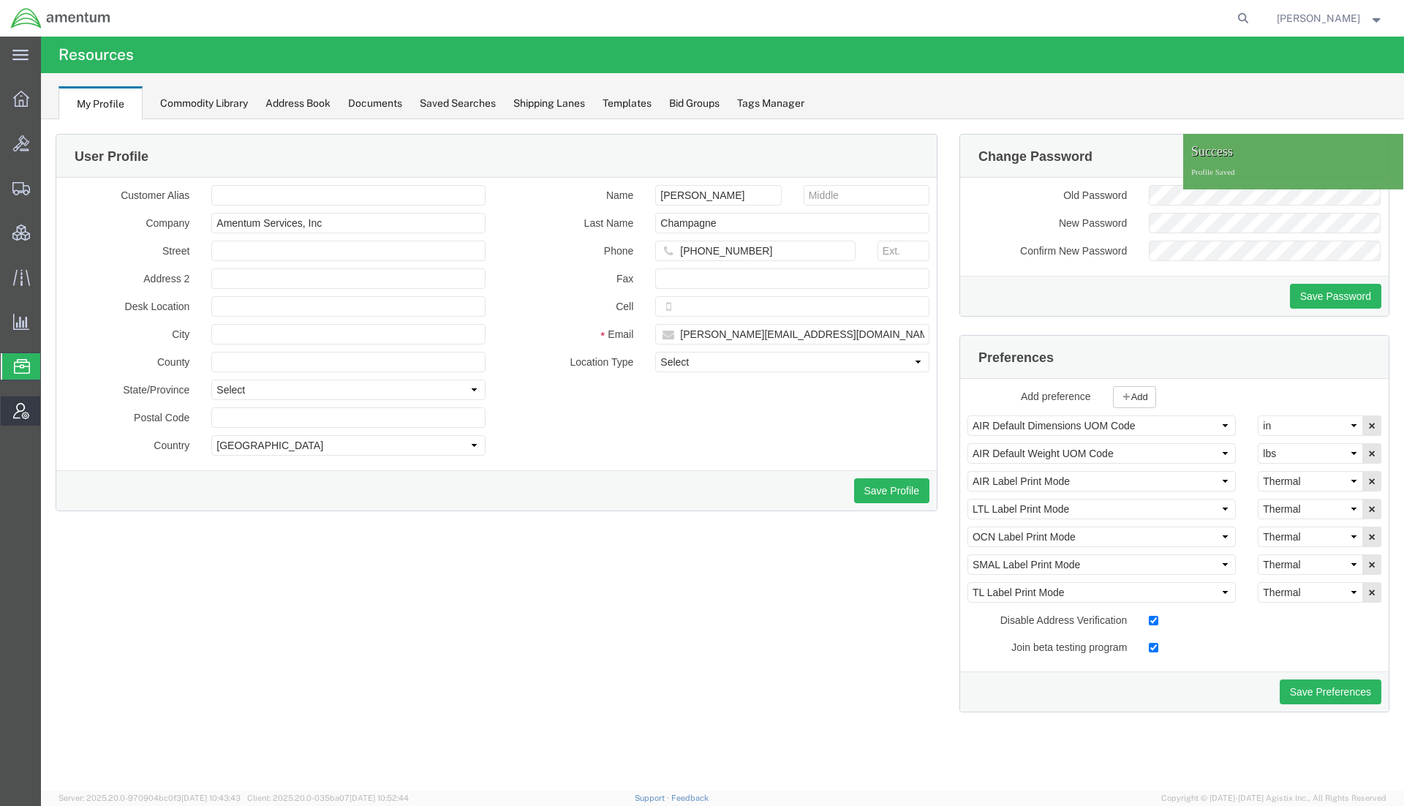
click at [50, 414] on span "Account Admin" at bounding box center [45, 410] width 10 height 29
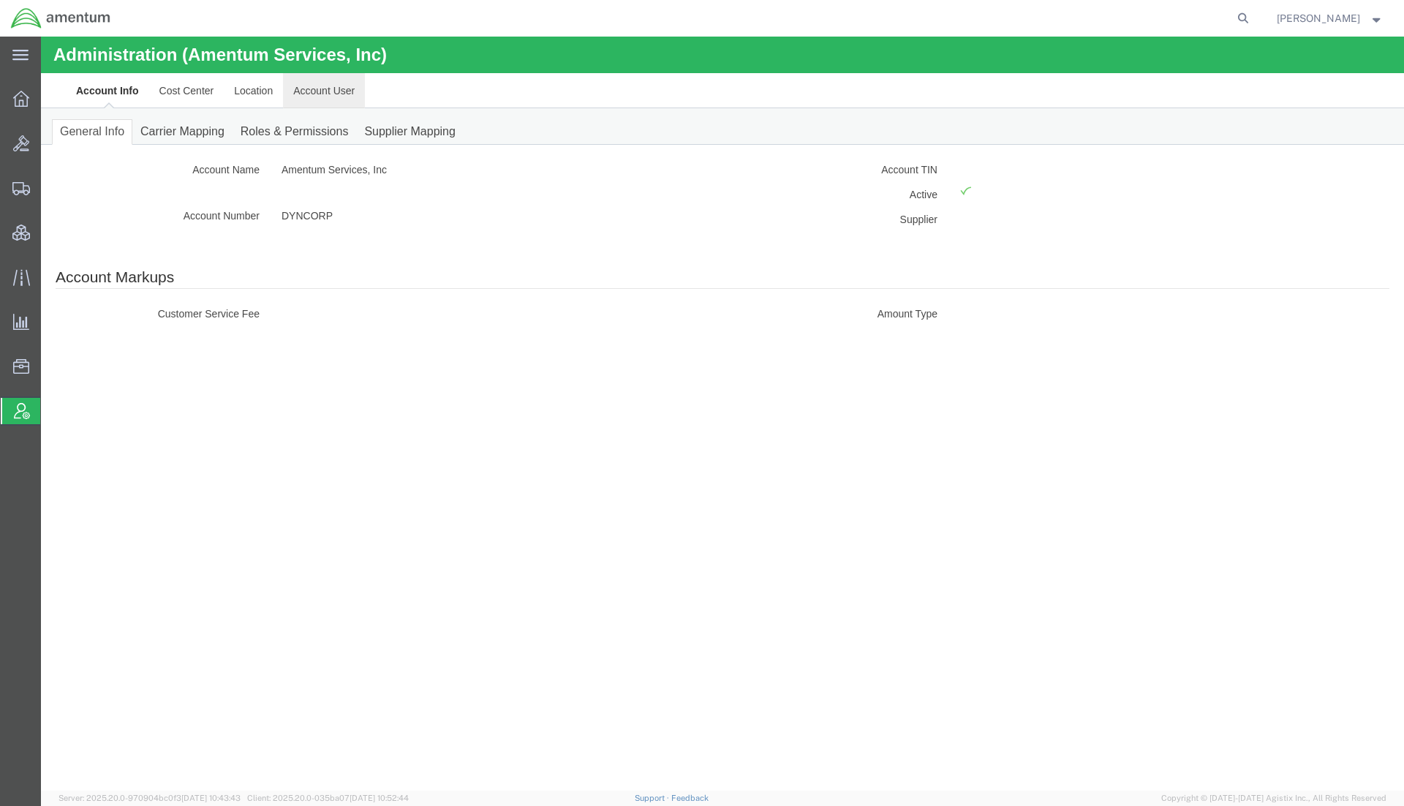
click at [318, 97] on link "Account User" at bounding box center [324, 90] width 82 height 35
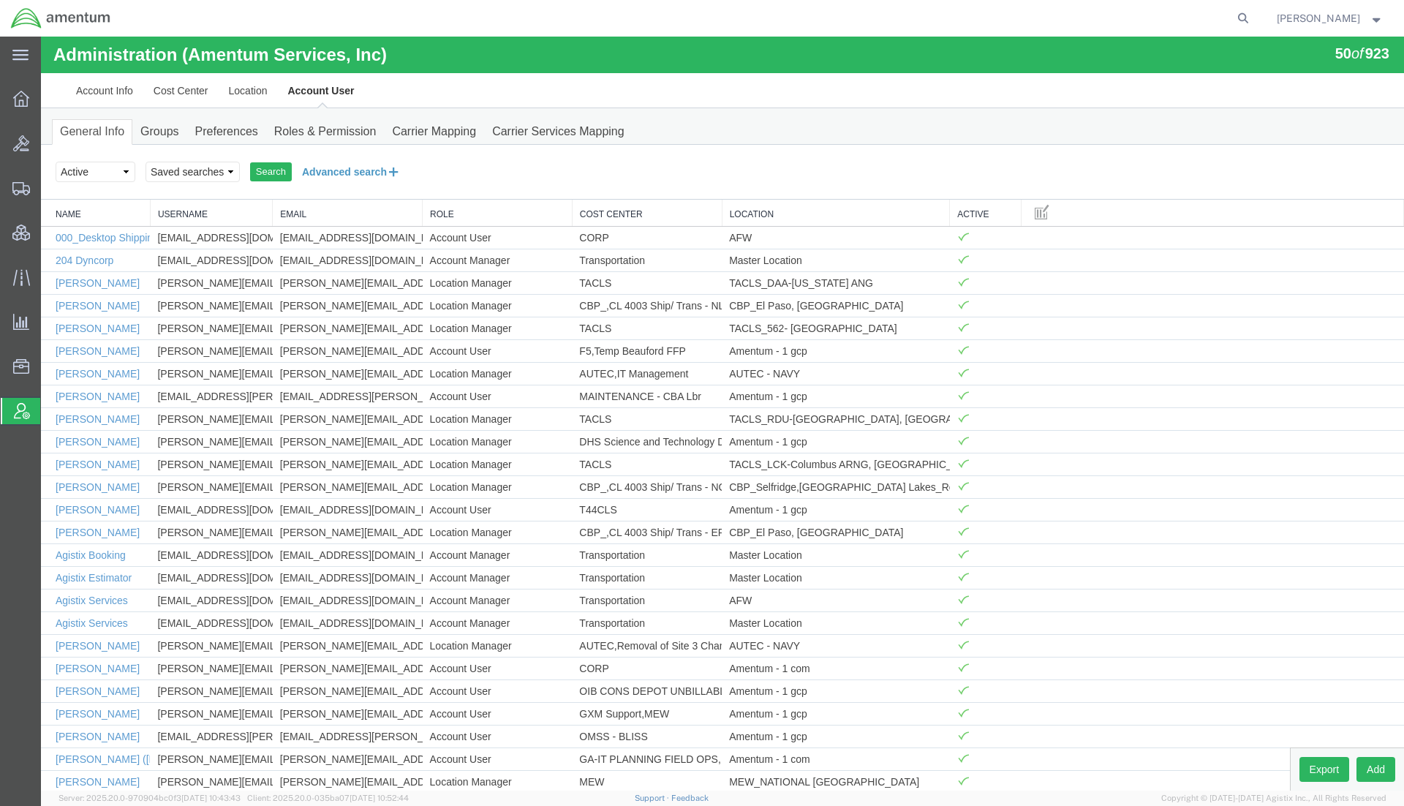
click at [324, 167] on button "Advanced search" at bounding box center [351, 171] width 119 height 25
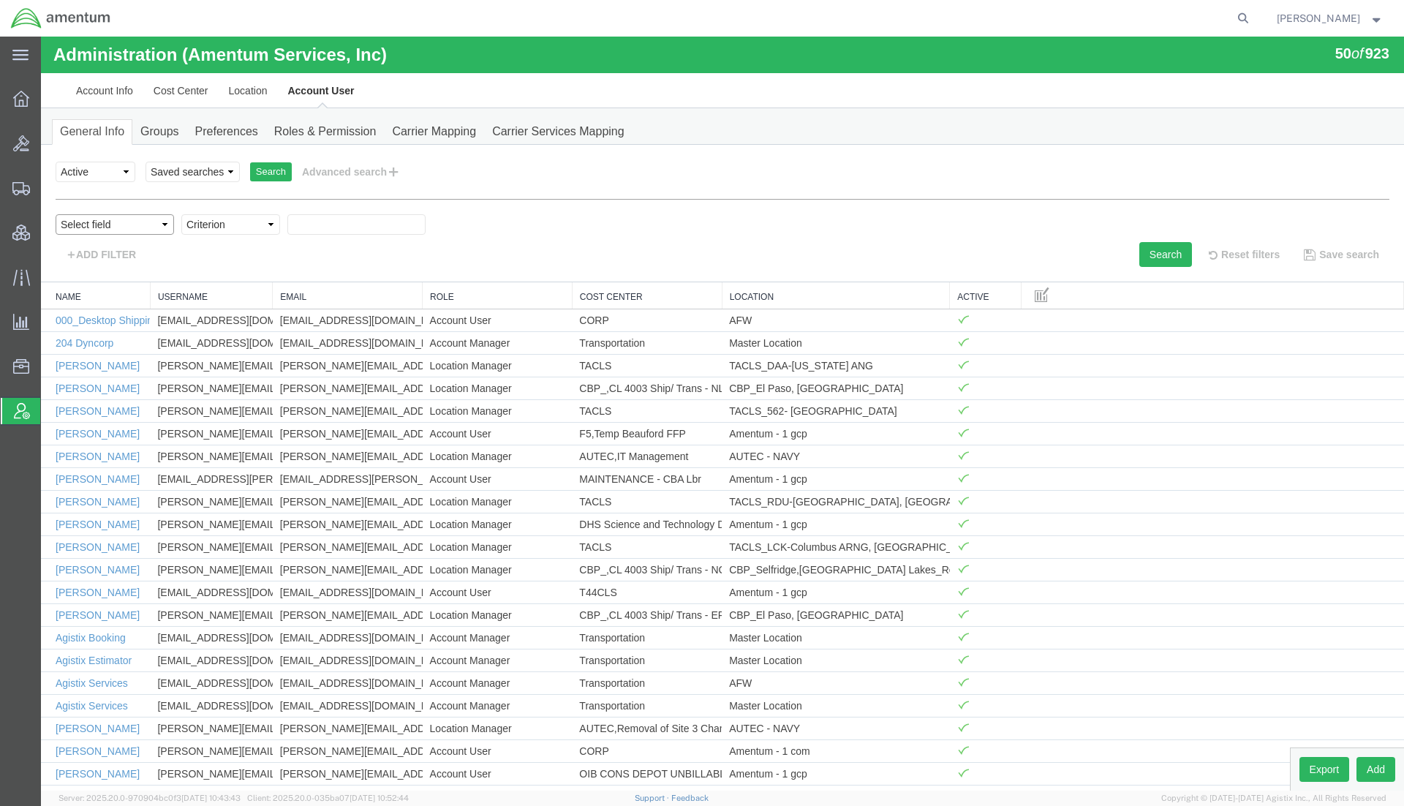
drag, startPoint x: 147, startPoint y: 224, endPoint x: 148, endPoint y: 234, distance: 9.5
click at [147, 224] on select "Select field Cost Center Email Location Name Role Username" at bounding box center [115, 224] width 118 height 20
select select "personName"
click at [56, 214] on select "Select field Cost Center Email Location Name Role Username" at bounding box center [115, 224] width 118 height 20
click at [247, 227] on select "Criterion contains does not contain is is blank is not blank starts with" at bounding box center [230, 224] width 99 height 20
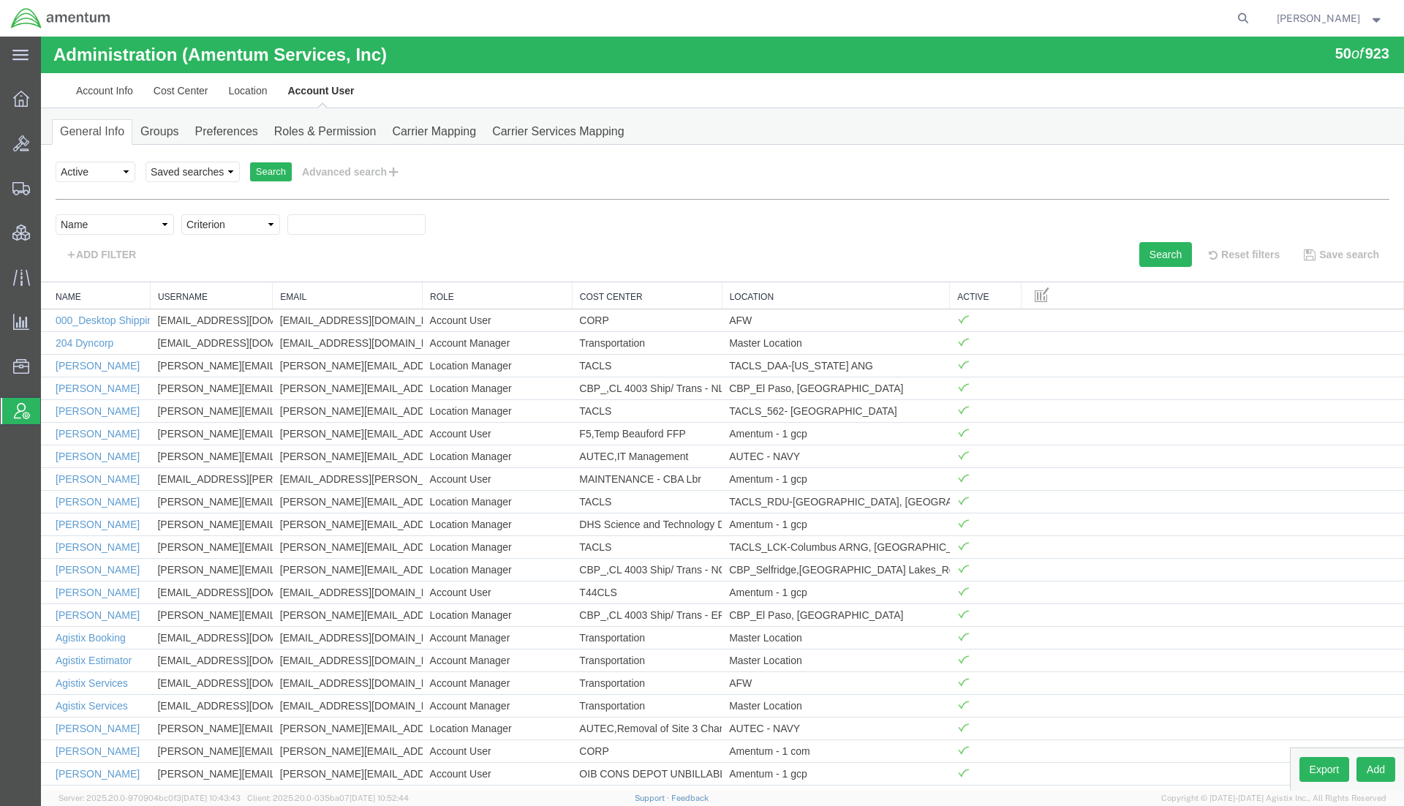
select select "contains"
click at [181, 214] on select "Criterion contains does not contain is is blank is not blank starts with" at bounding box center [230, 224] width 99 height 20
click at [345, 210] on div "personName Name ../../common/searchCriteriaString.xml userName Username ../../c…" at bounding box center [722, 233] width 1333 height 68
click at [340, 213] on div "personName Name ../../common/searchCriteriaString.xml userName Username ../../c…" at bounding box center [722, 233] width 1333 height 68
click at [334, 221] on input "text" at bounding box center [356, 224] width 138 height 20
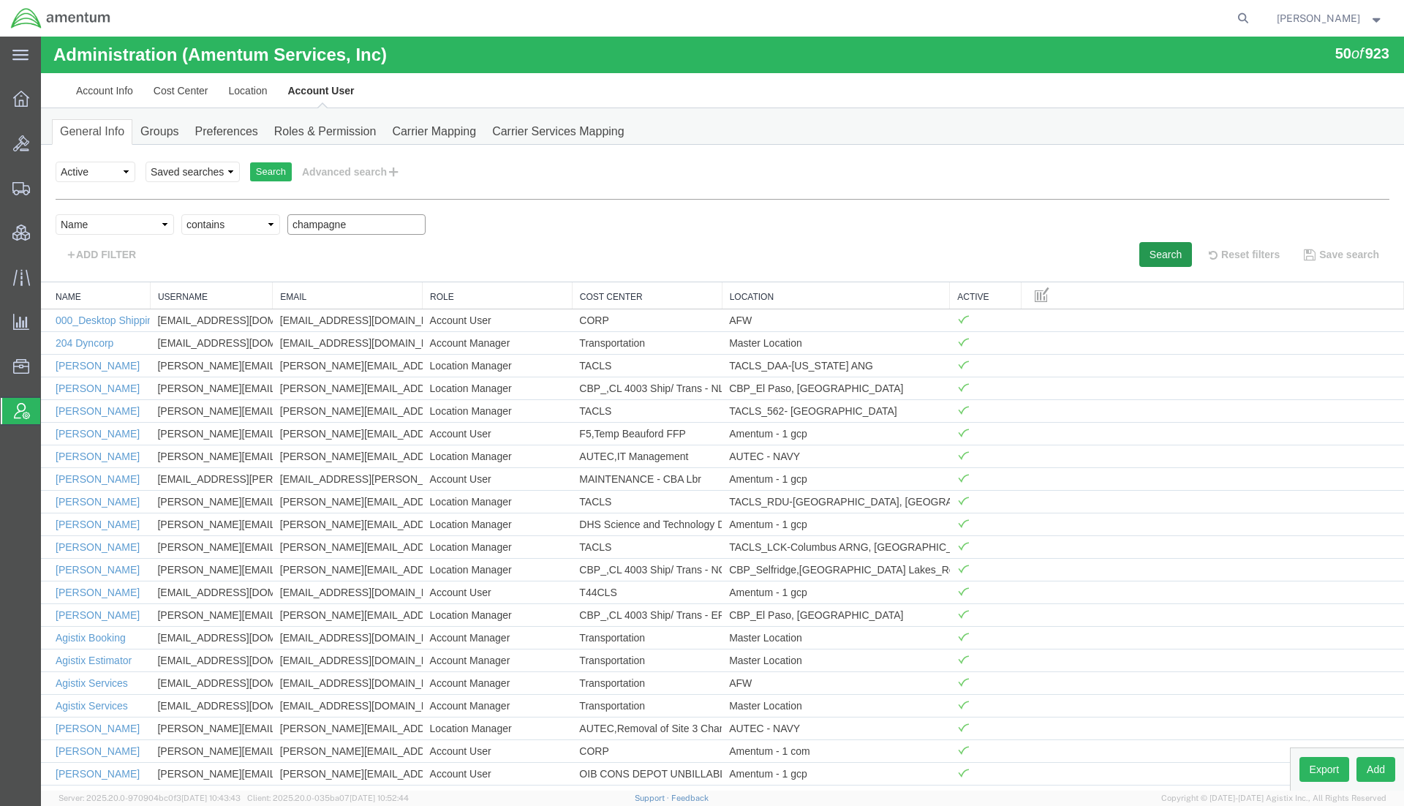
type input "champagne"
click at [1159, 260] on button "Search" at bounding box center [1165, 254] width 53 height 25
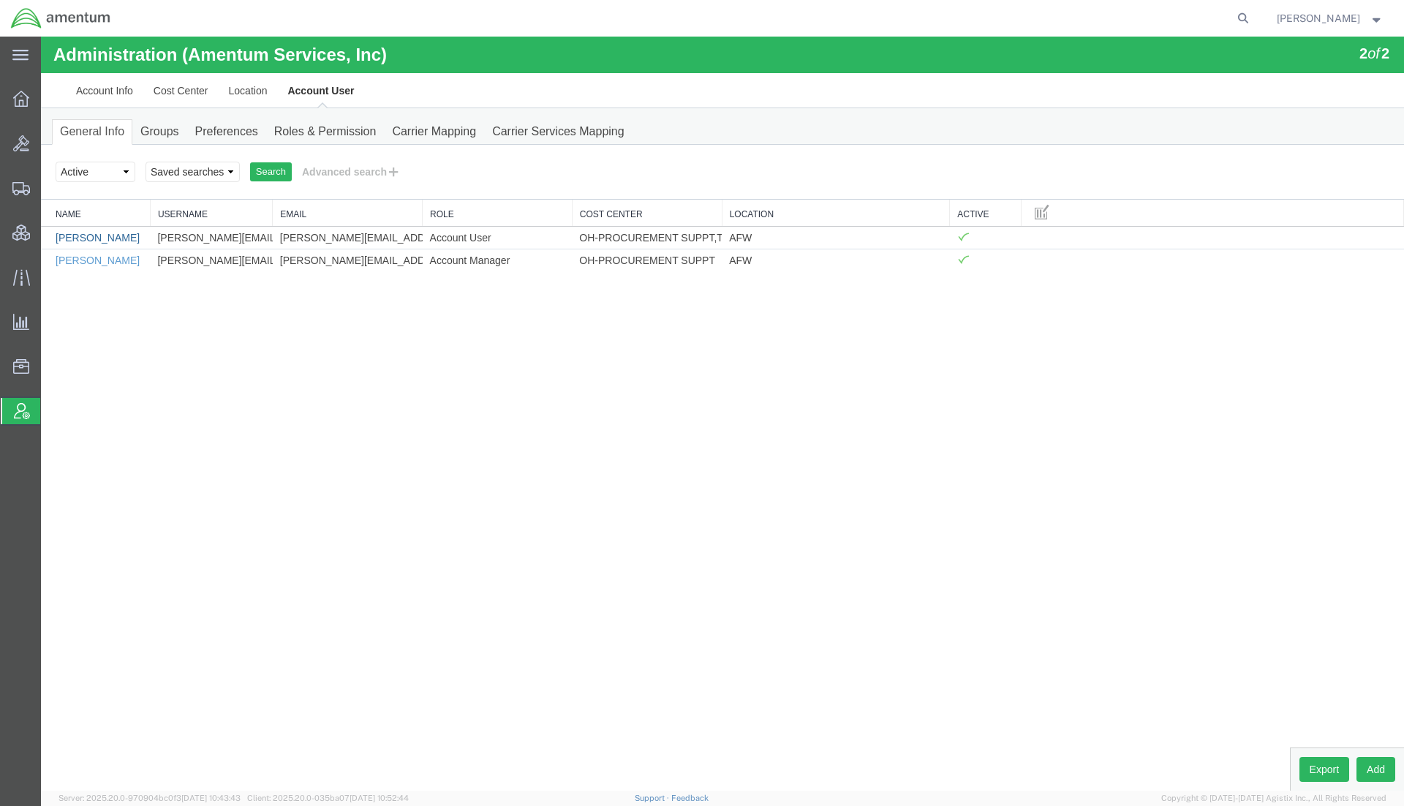
click at [124, 238] on link "[PERSON_NAME]" at bounding box center [98, 238] width 84 height 12
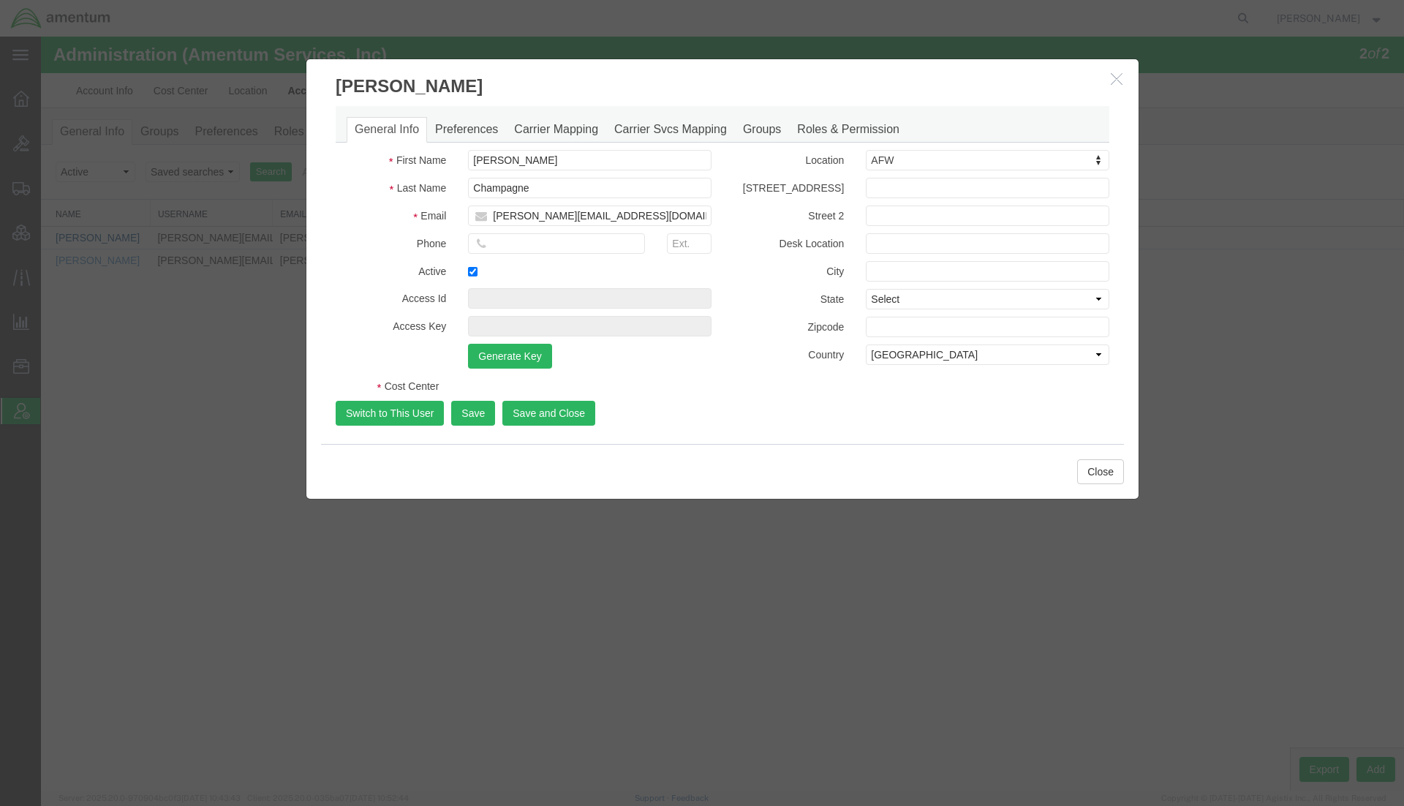
select select "COSTCENTER"
select select "DEPARTMENT"
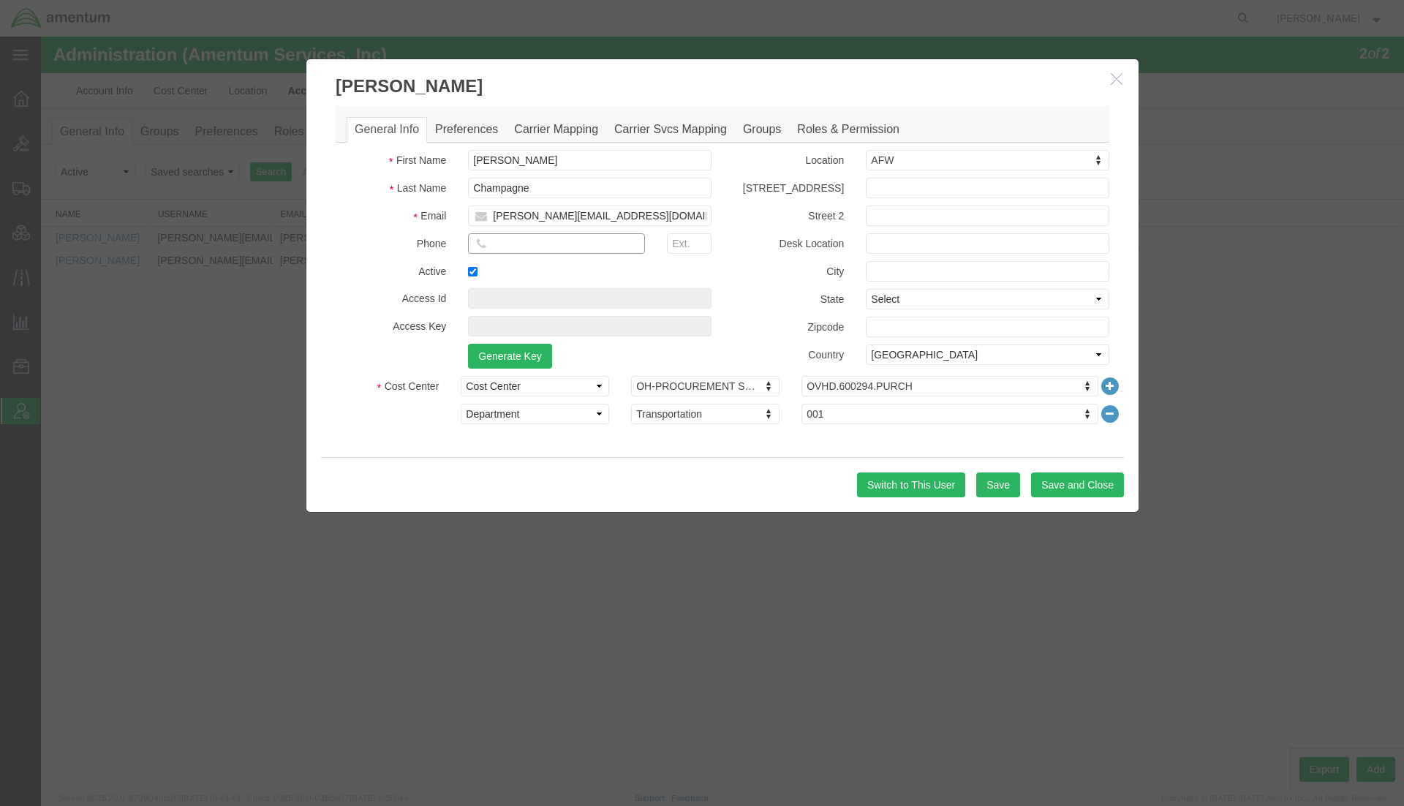
paste input "225-442-8990"
click at [493, 249] on input "225-442-8990" at bounding box center [556, 243] width 177 height 20
type input "+1-225-442-8990"
click at [1051, 492] on button "Save and Close" at bounding box center [1077, 484] width 93 height 25
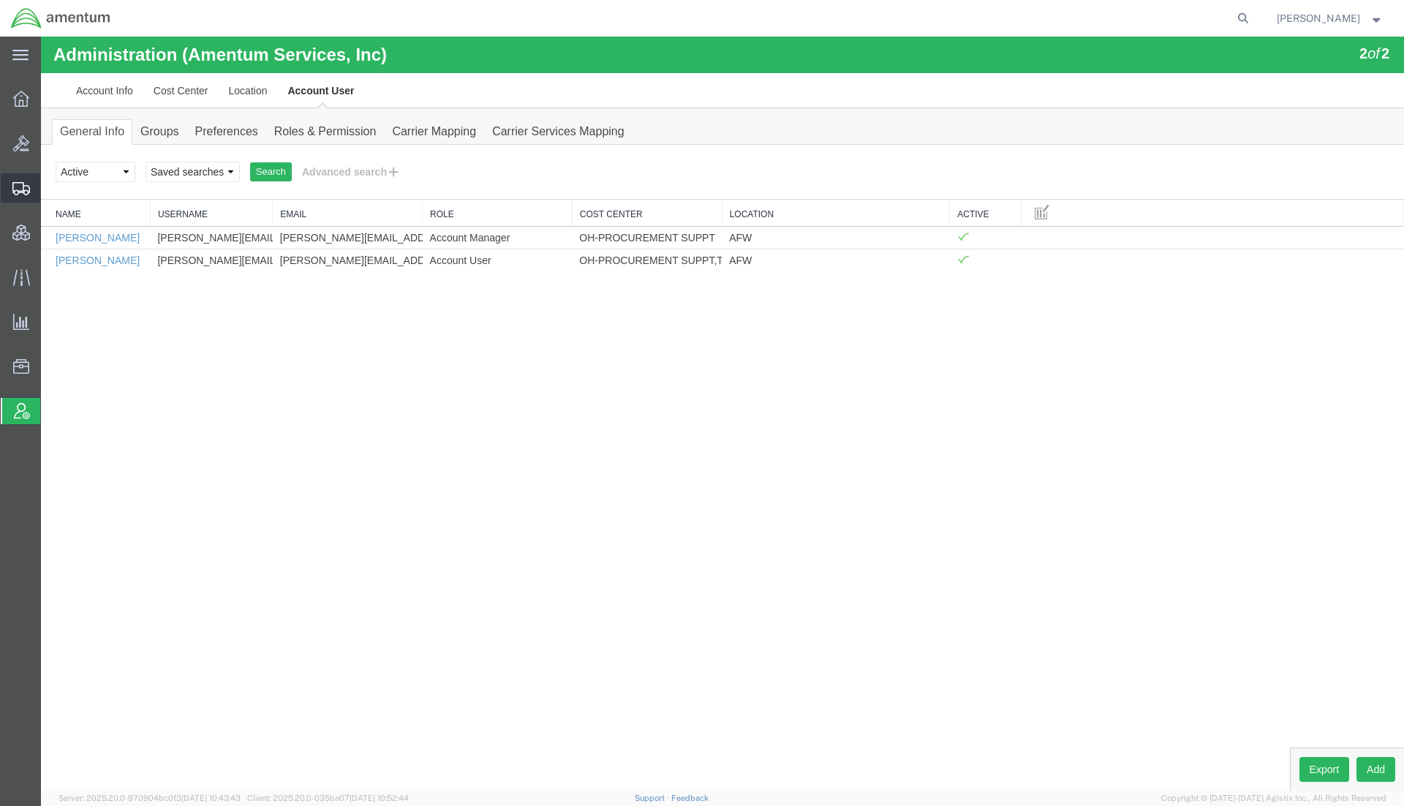
click at [50, 187] on span "Shipments" at bounding box center [45, 187] width 10 height 29
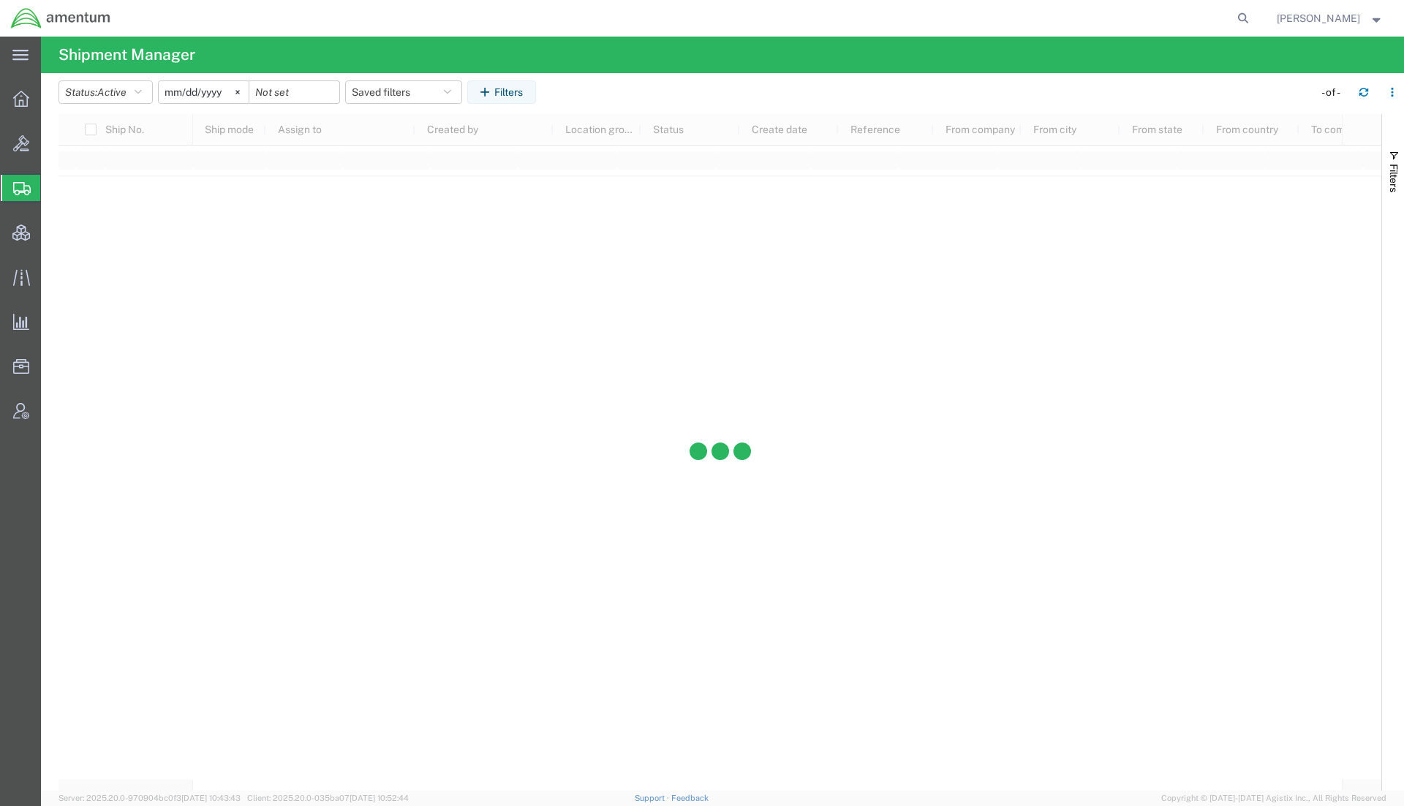
click at [1306, 19] on span "[PERSON_NAME]" at bounding box center [1317, 18] width 83 height 16
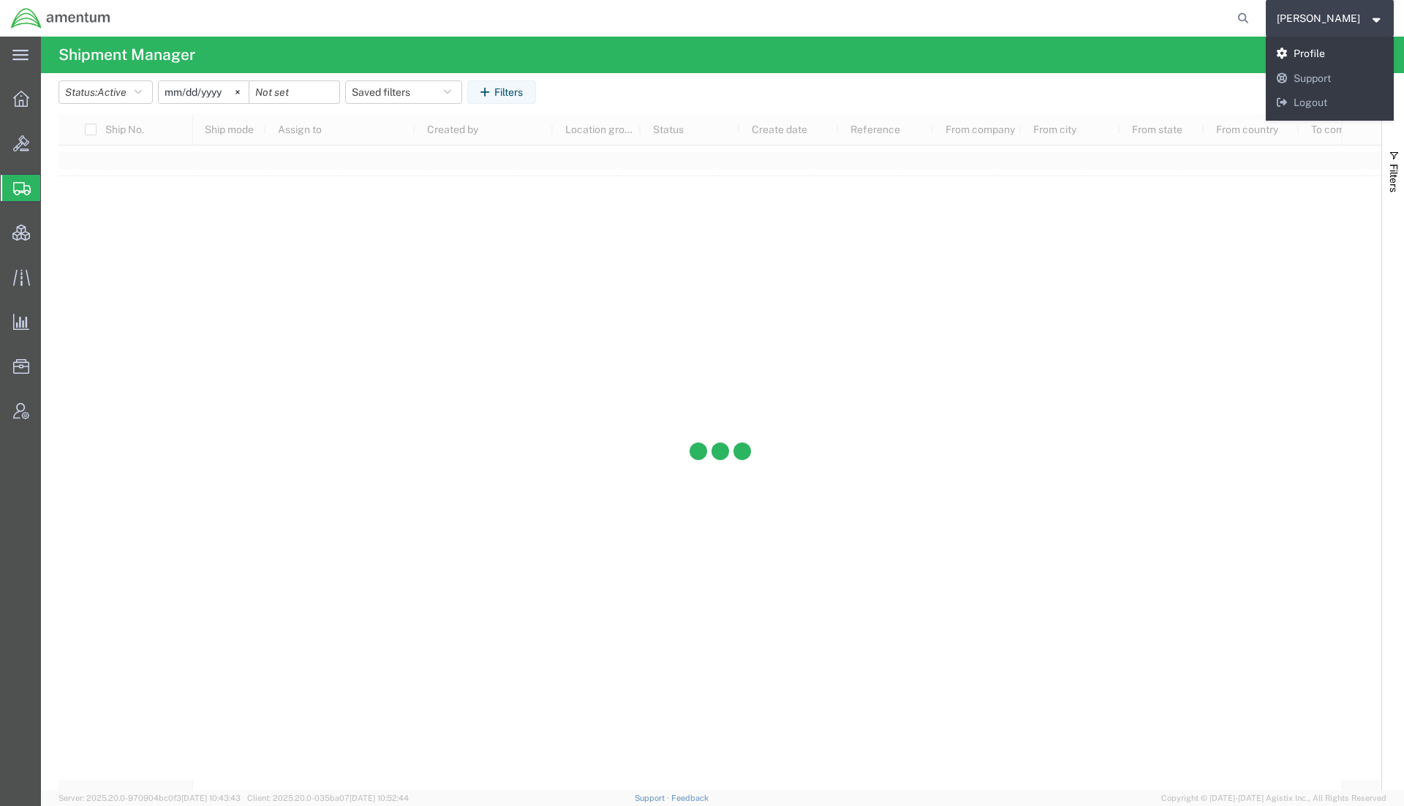
click at [1302, 60] on link "Profile" at bounding box center [1329, 54] width 129 height 25
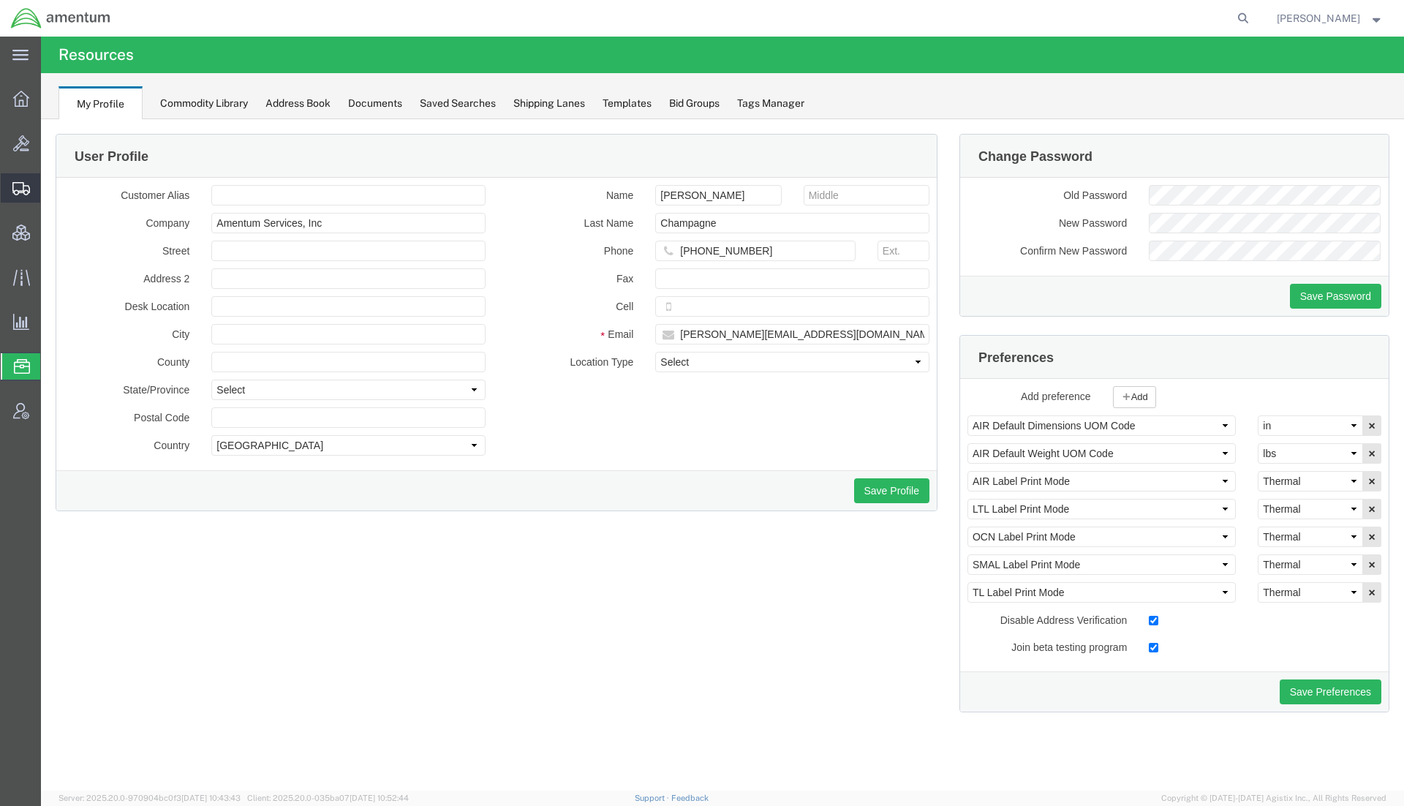
click at [50, 189] on span "Shipments" at bounding box center [45, 187] width 10 height 29
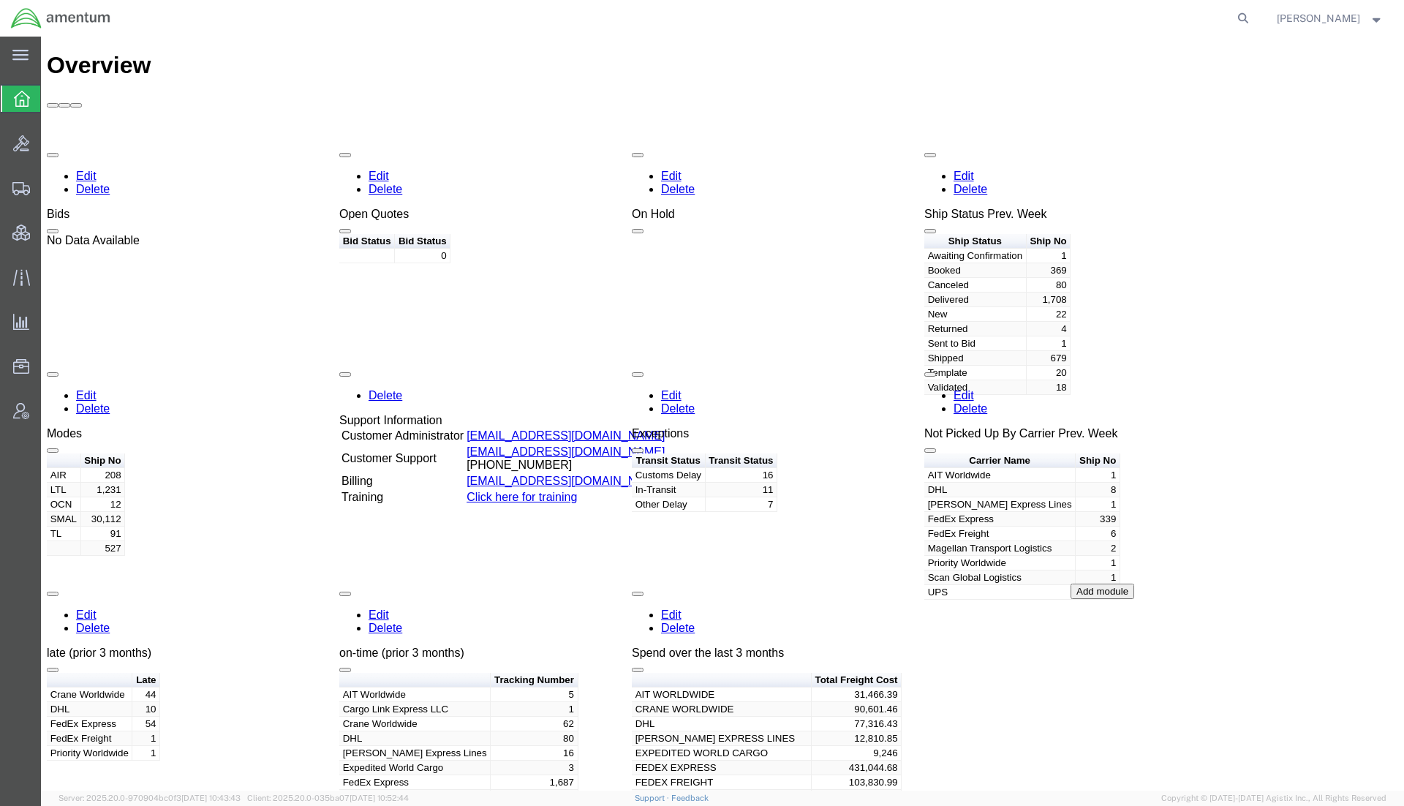
click at [26, 520] on div "main_menu Created with Sketch. Collapse Menu Overview Bids Shipments Shipment M…" at bounding box center [20, 421] width 41 height 769
click at [50, 183] on span "Shipments" at bounding box center [45, 187] width 10 height 29
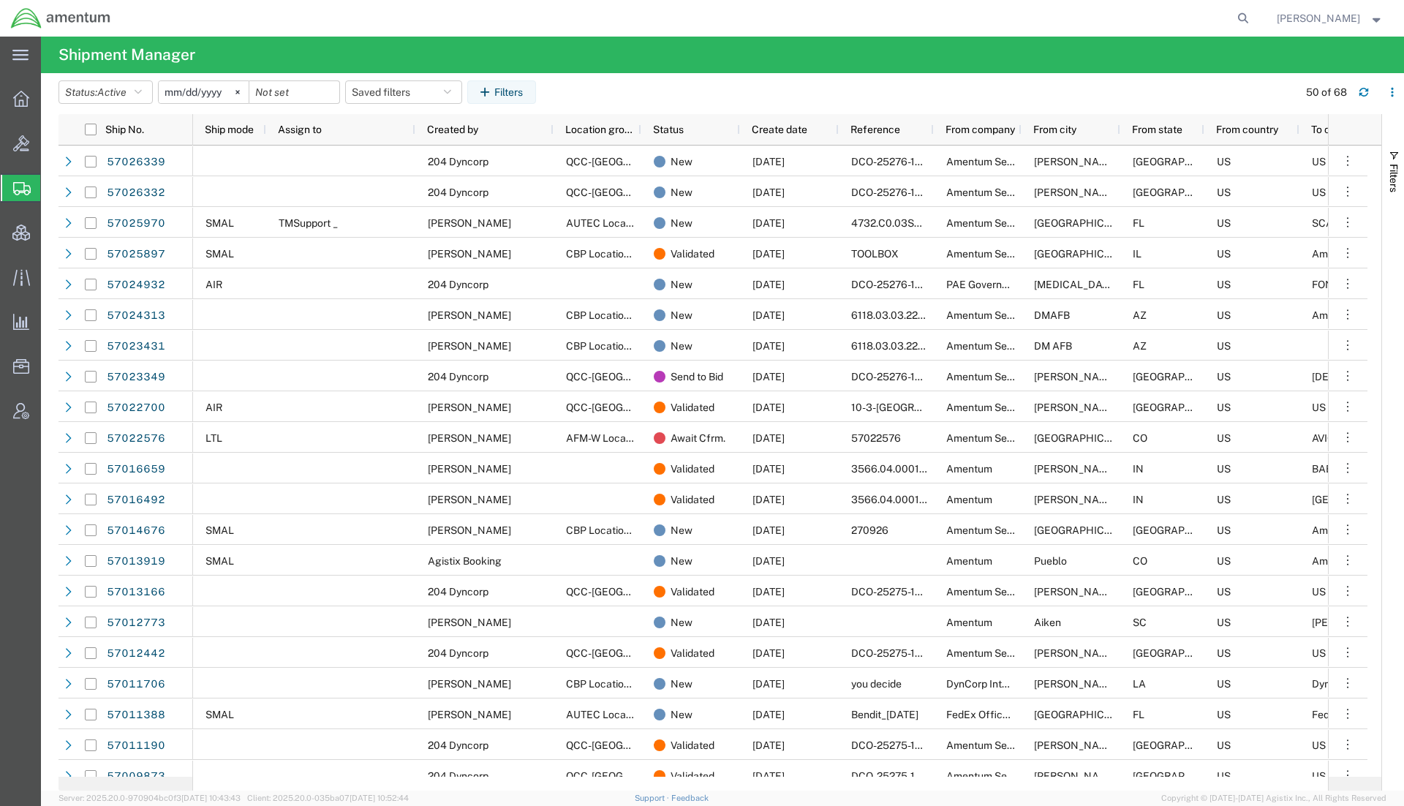
click at [442, 20] on div at bounding box center [687, 18] width 1133 height 37
click at [52, 183] on span "Shipments" at bounding box center [46, 187] width 12 height 29
click at [1373, 23] on span "[PERSON_NAME]" at bounding box center [1329, 18] width 107 height 16
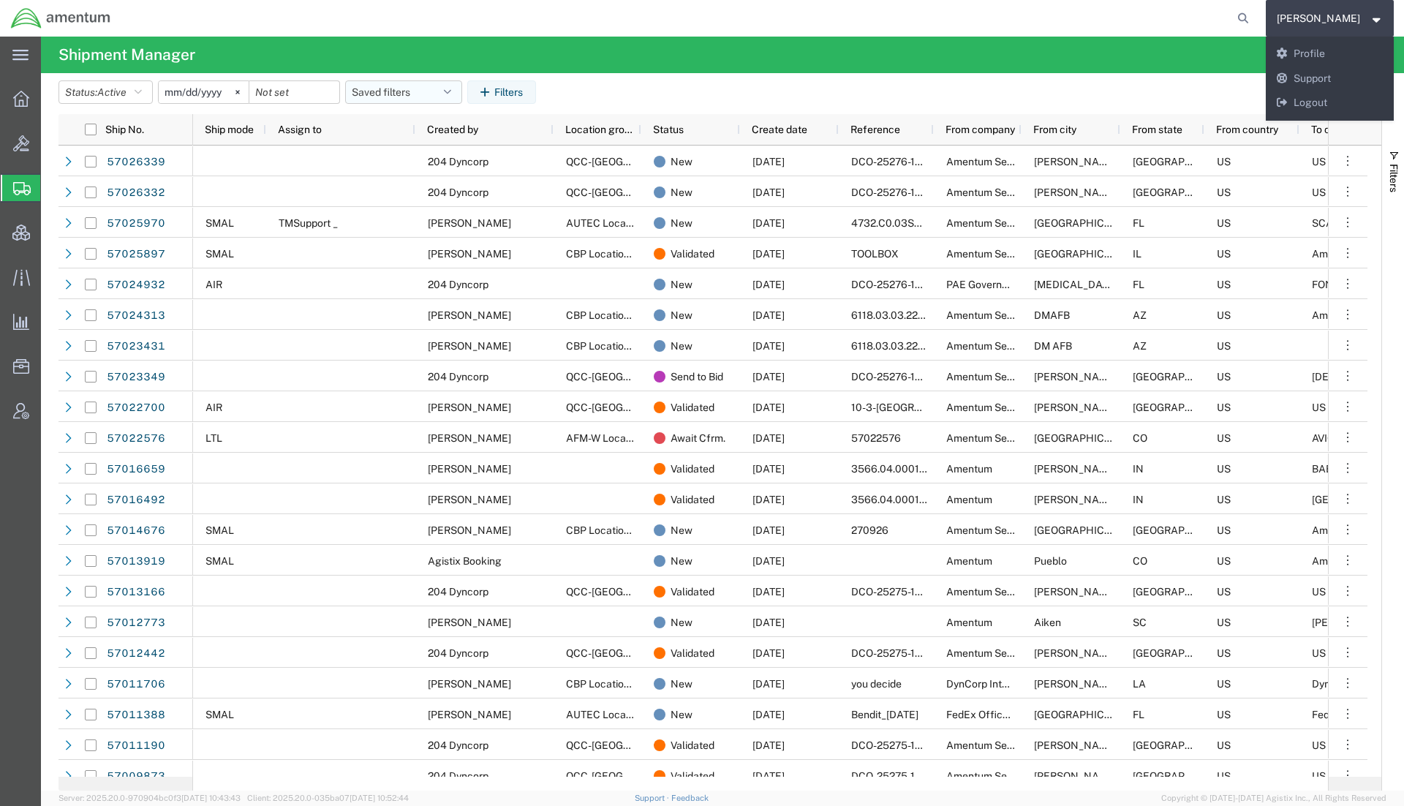
click at [413, 97] on button "Saved filters" at bounding box center [403, 91] width 117 height 23
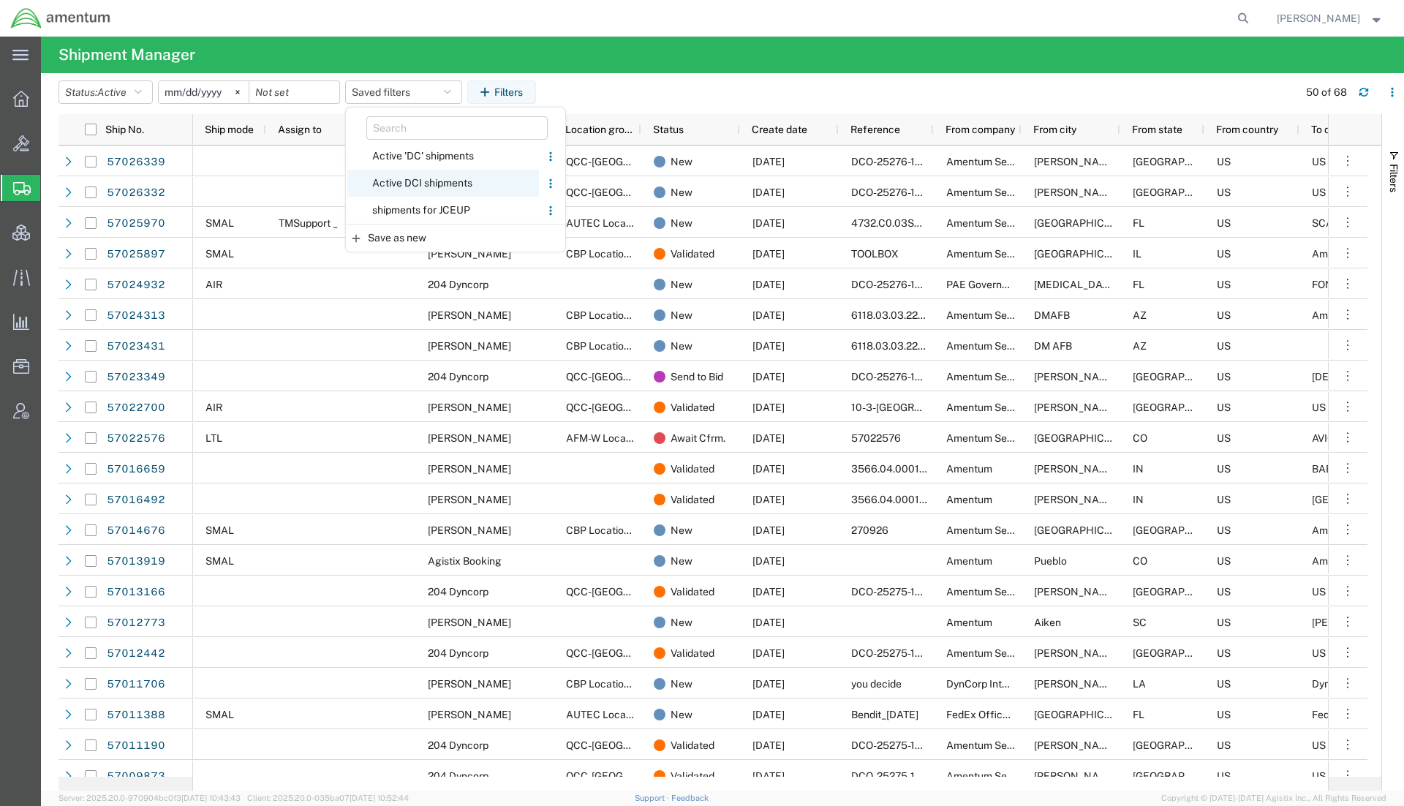
click at [412, 176] on span "Active DCI shipments" at bounding box center [443, 183] width 192 height 27
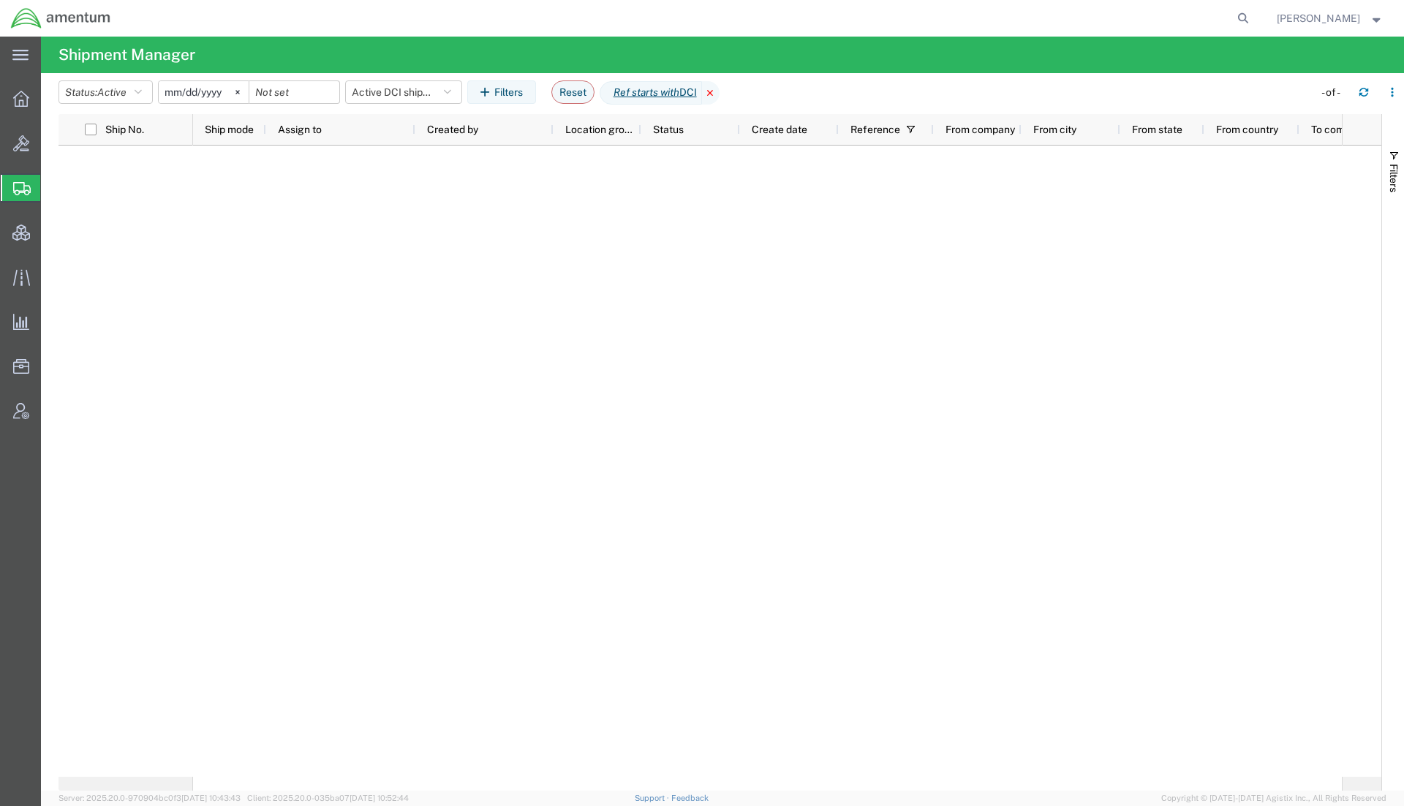
click at [719, 93] on icon at bounding box center [711, 92] width 18 height 23
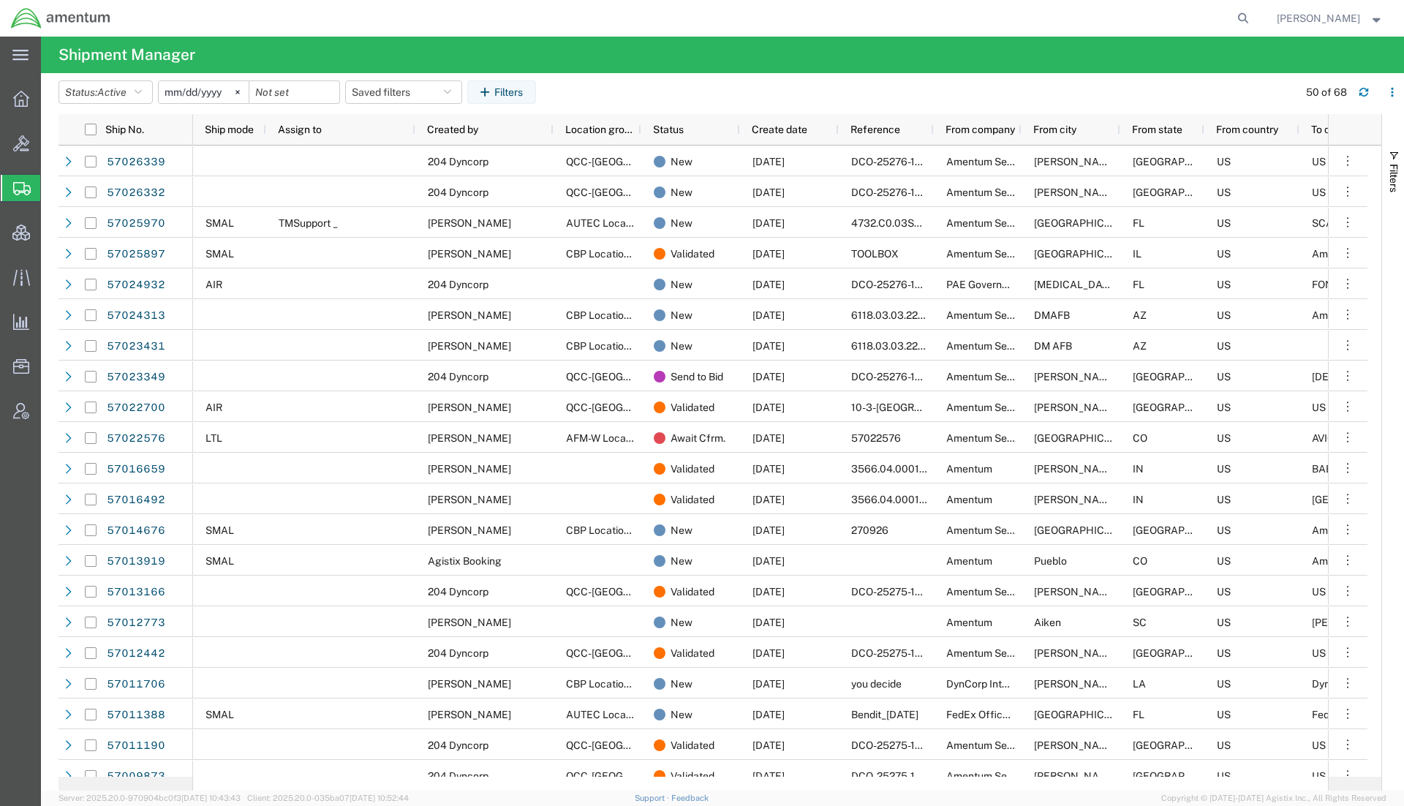
click at [52, 190] on span "Shipments" at bounding box center [46, 187] width 12 height 29
